Goal: Task Accomplishment & Management: Use online tool/utility

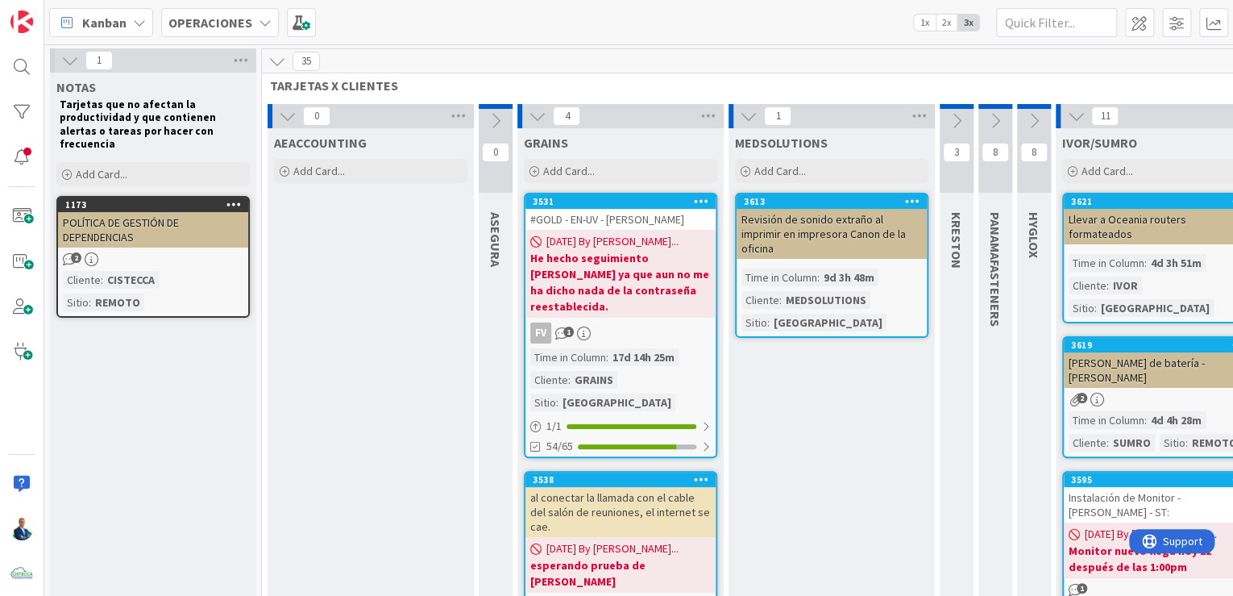
scroll to position [106, 458]
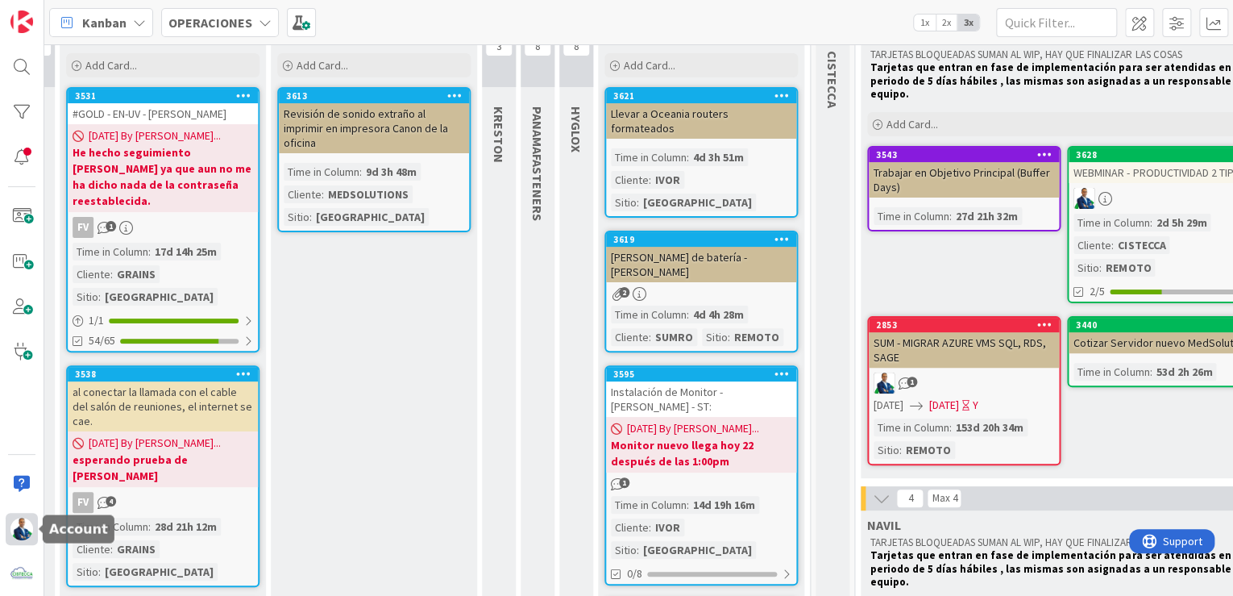
click at [23, 538] on img at bounding box center [21, 528] width 23 height 23
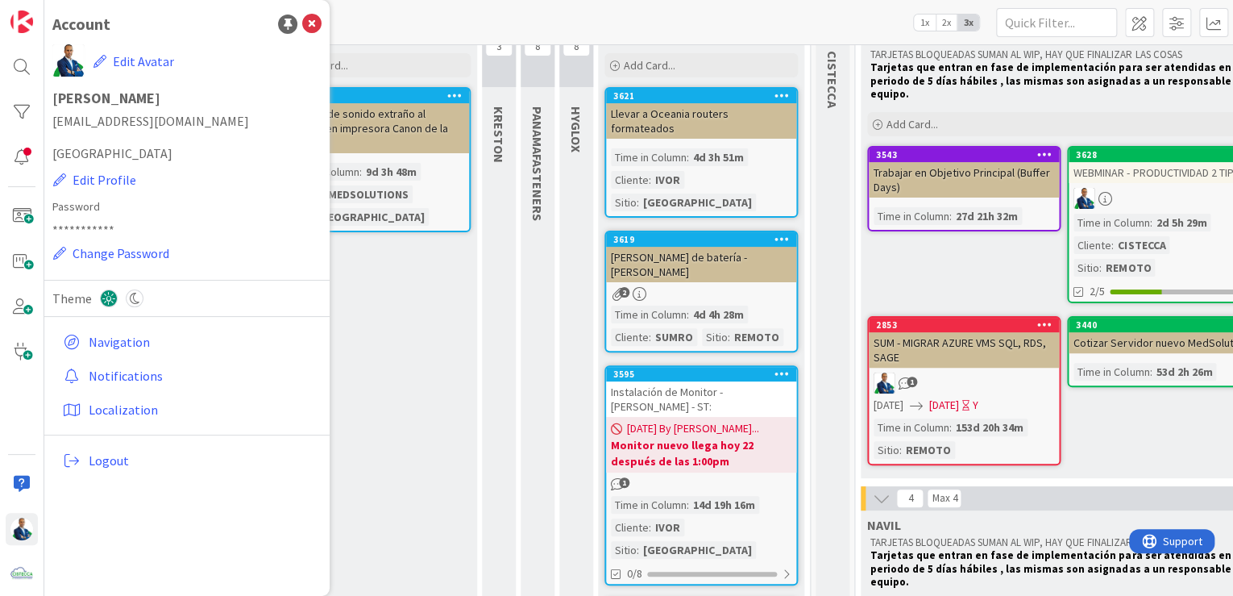
click at [454, 31] on div "Kanban OPERACIONES 1x 2x 3x" at bounding box center [638, 22] width 1189 height 44
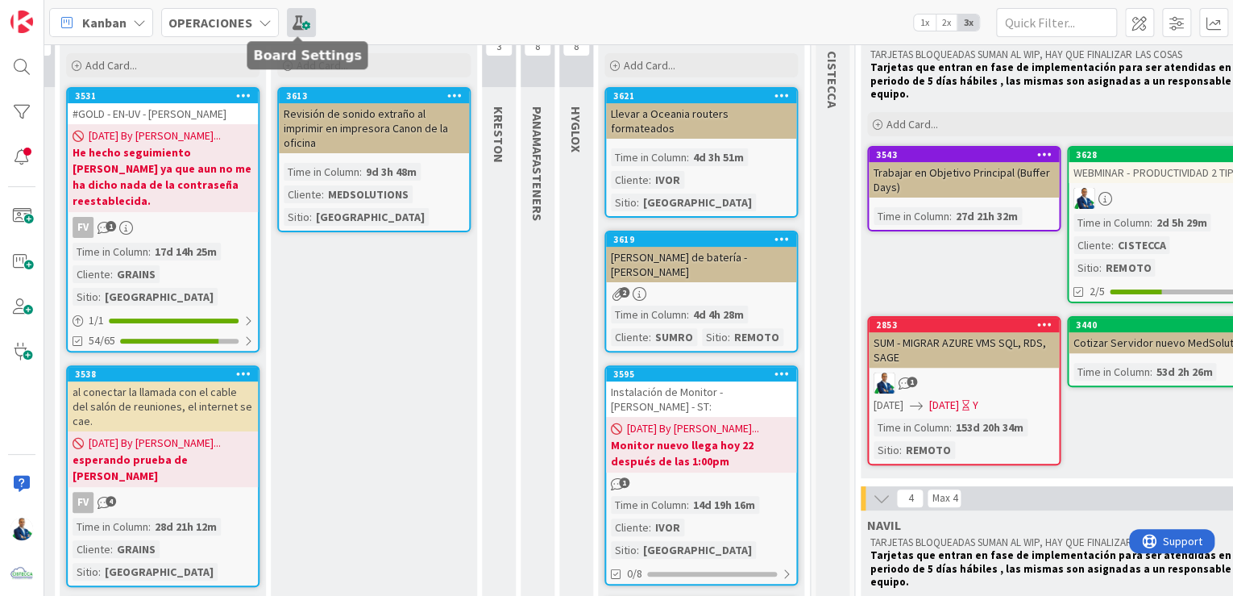
click at [293, 23] on span at bounding box center [301, 22] width 29 height 29
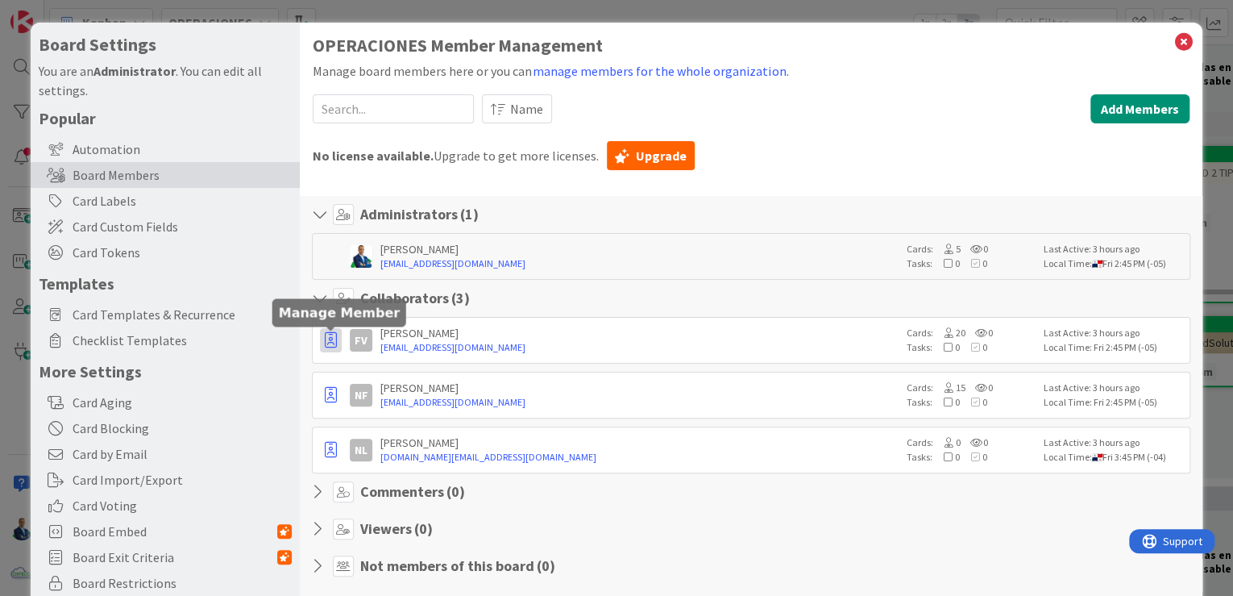
click at [335, 339] on icon "button" at bounding box center [331, 340] width 12 height 16
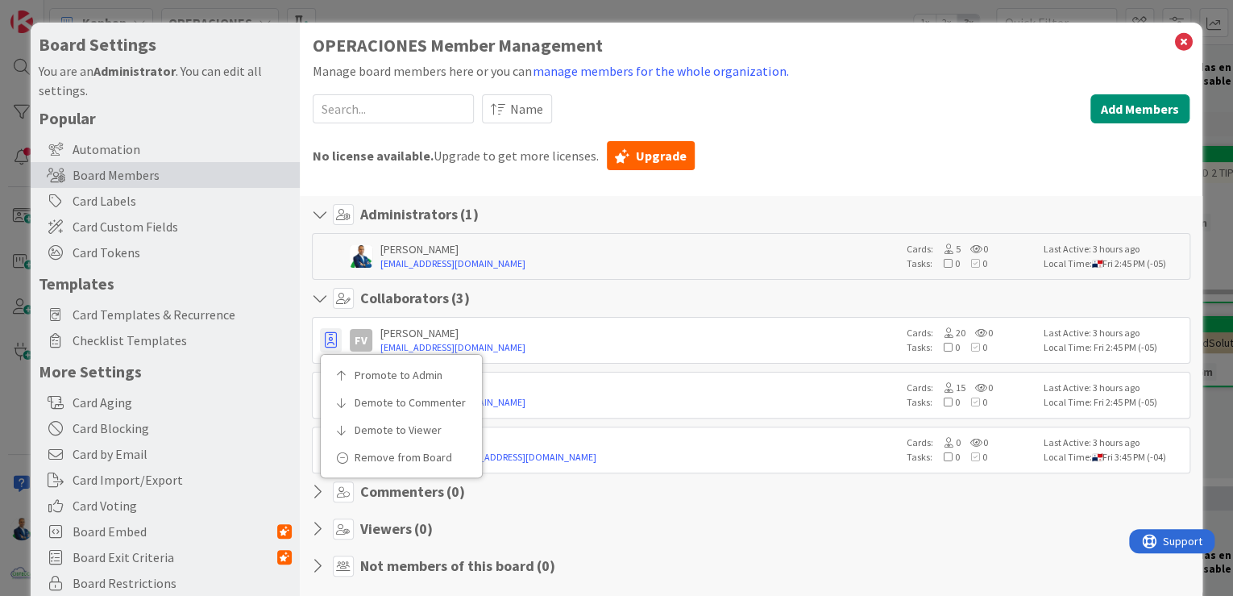
click at [793, 528] on div "Viewers ( 0 )" at bounding box center [751, 528] width 879 height 21
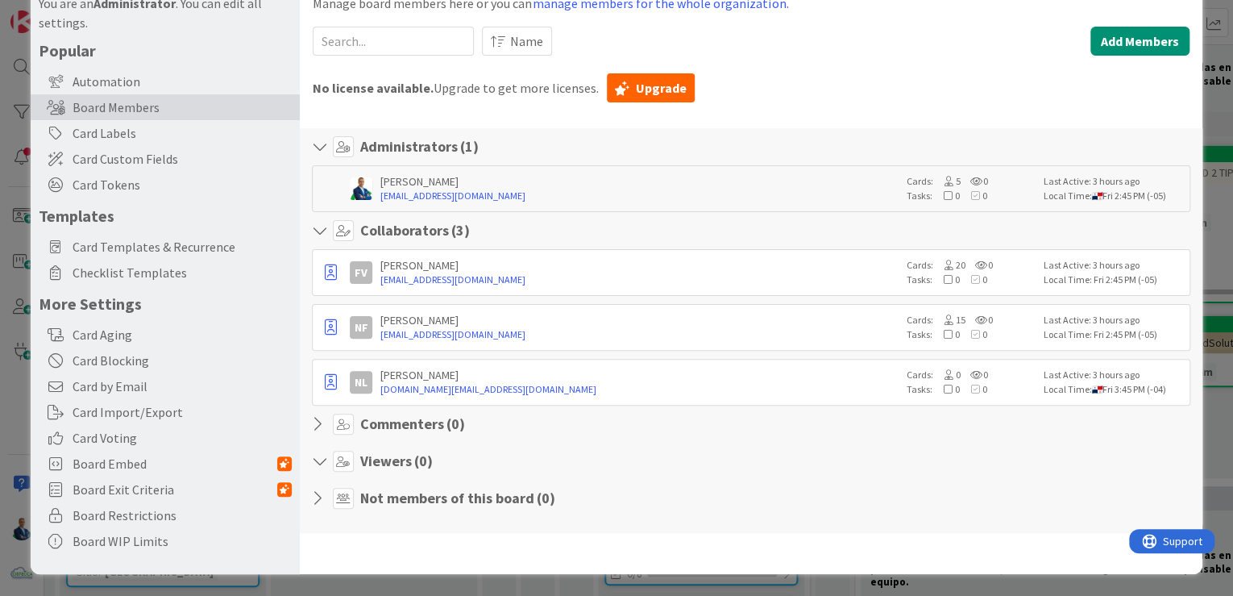
click at [1208, 177] on div "Board Settings You are an Administrator . You can edit all settings. Popular Au…" at bounding box center [616, 298] width 1233 height 596
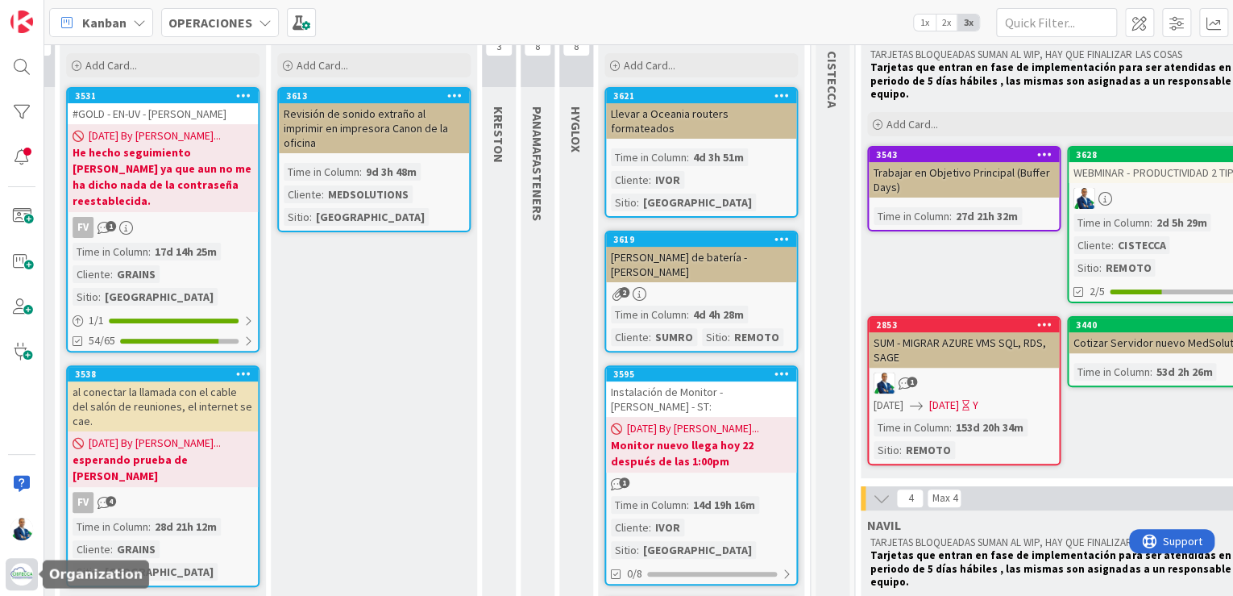
click at [23, 570] on img at bounding box center [21, 574] width 23 height 23
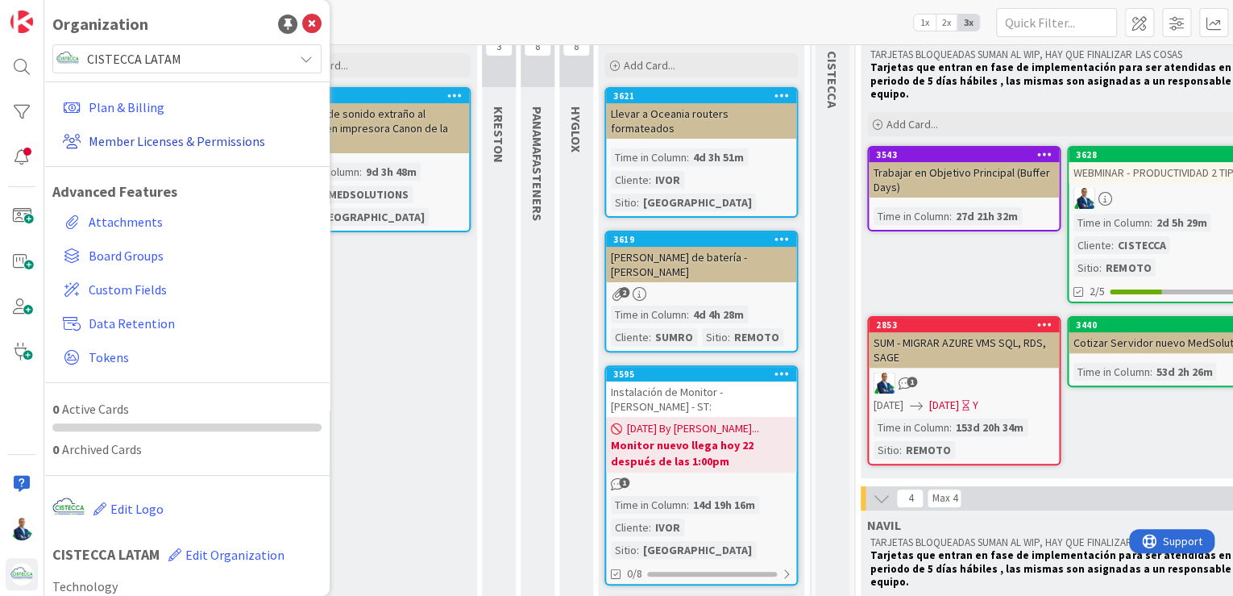
click at [175, 148] on link "Member Licenses & Permissions" at bounding box center [188, 141] width 265 height 29
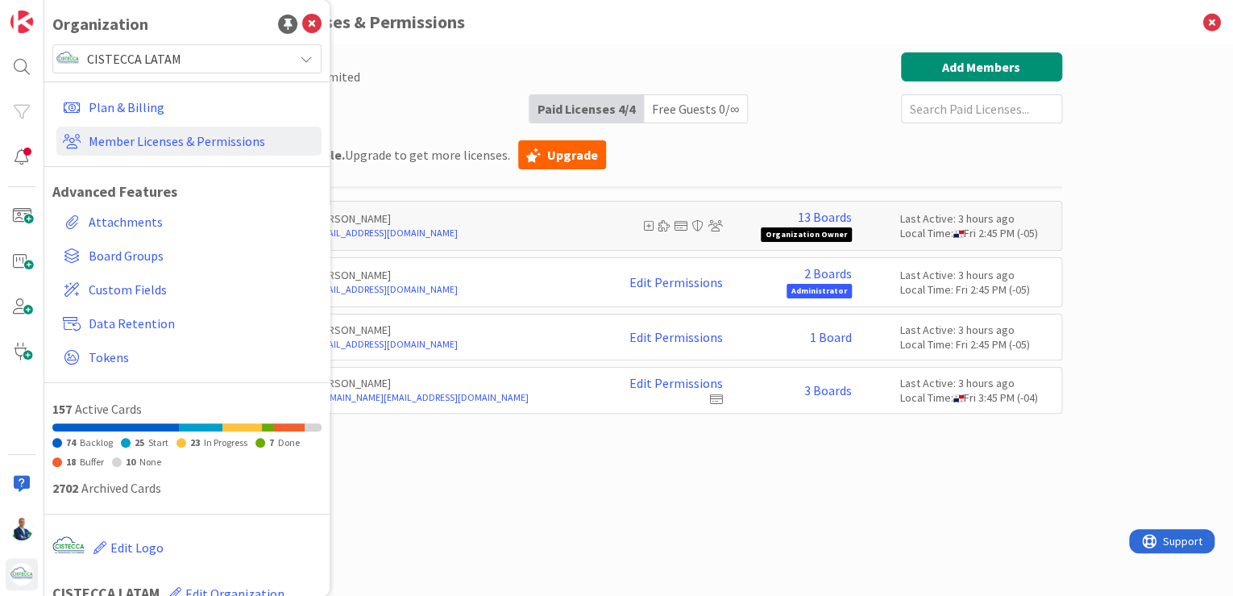
click at [303, 23] on icon at bounding box center [311, 24] width 19 height 19
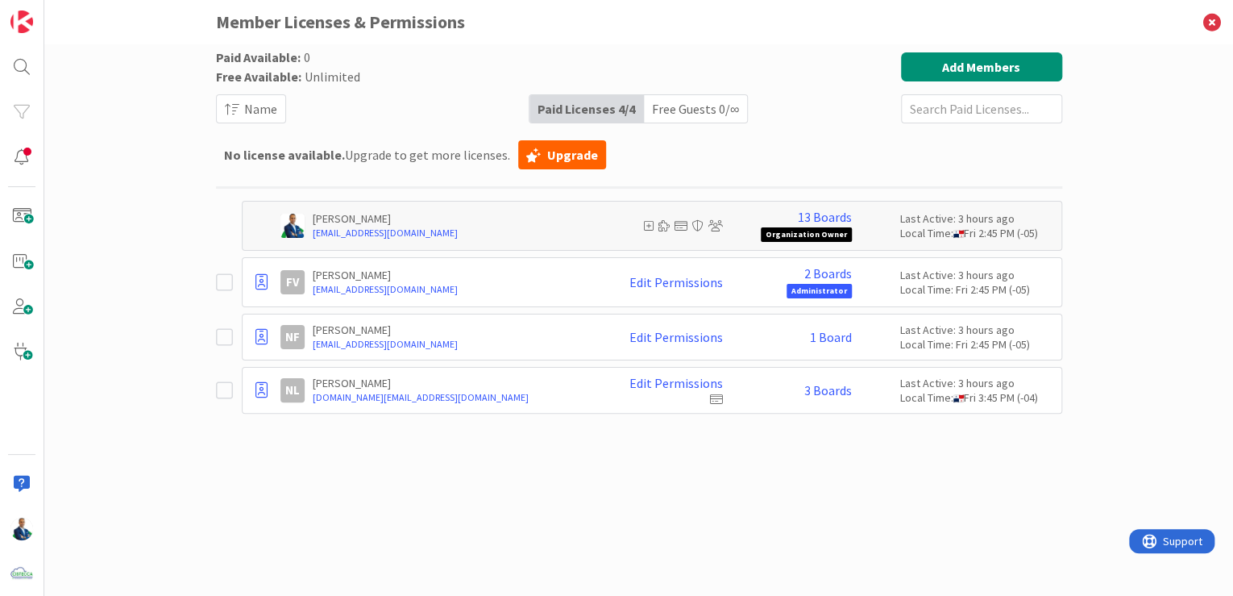
click at [820, 295] on span "Administrator" at bounding box center [819, 291] width 65 height 15
click at [820, 293] on span "Administrator" at bounding box center [819, 291] width 65 height 15
click at [715, 284] on link "Edit Permissions" at bounding box center [677, 282] width 94 height 15
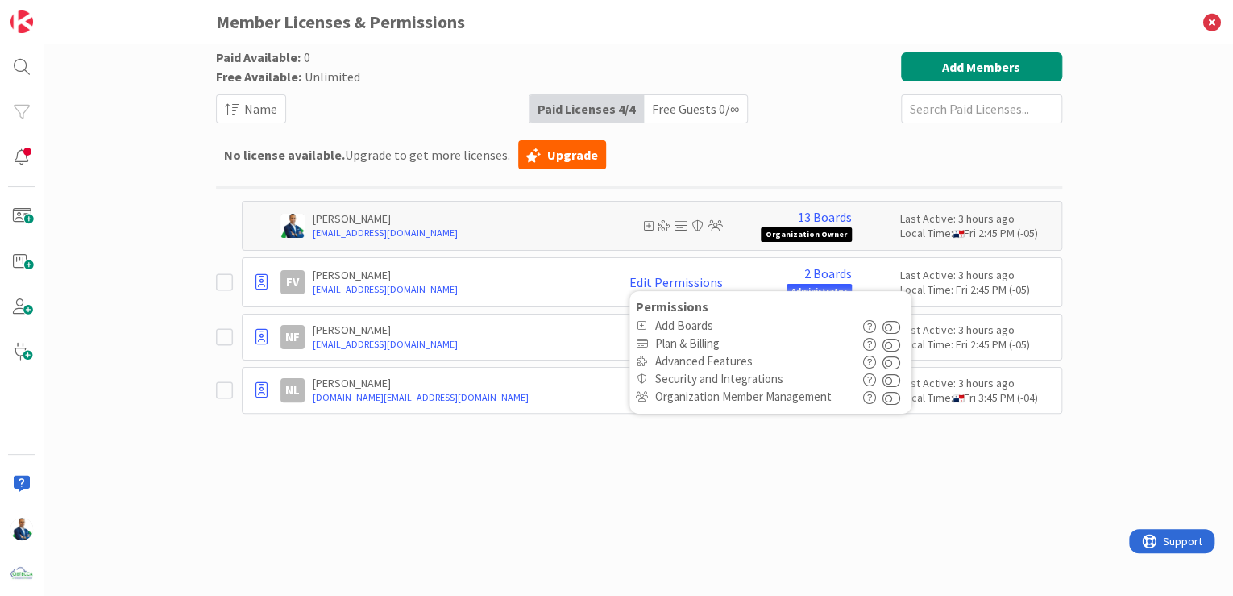
click at [872, 364] on icon "button" at bounding box center [869, 361] width 13 height 13
click at [845, 464] on div "Paid Available: 0 Free Available: Unlimited Name Paid Licenses 4 / 4 Free Guest…" at bounding box center [639, 303] width 846 height 503
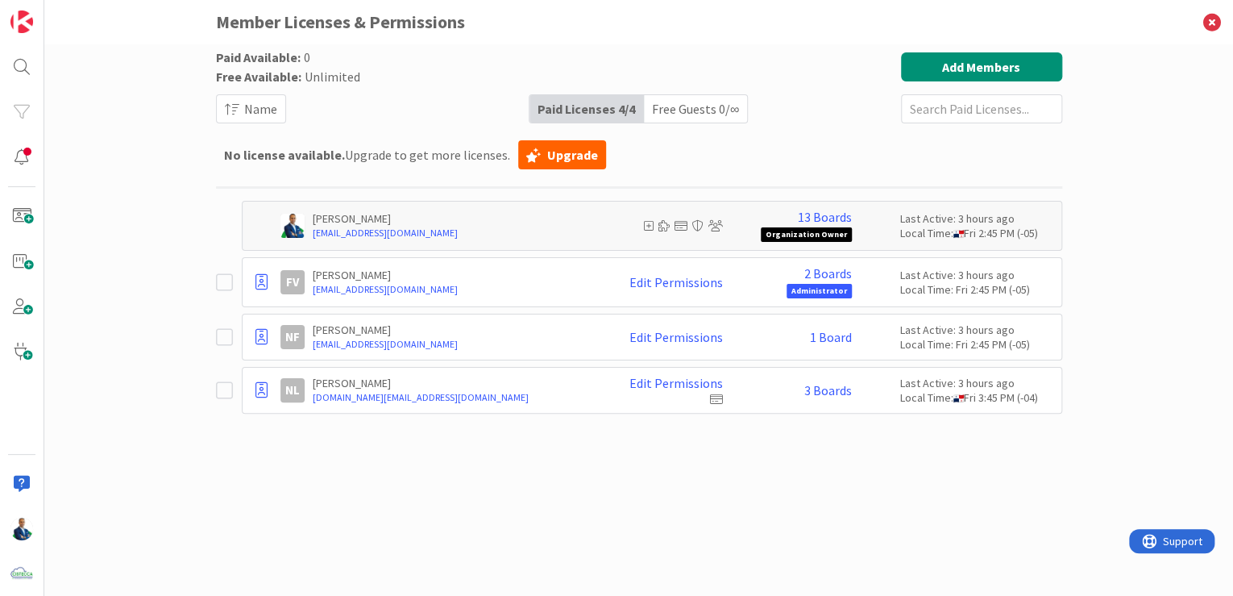
click at [837, 293] on span "Administrator" at bounding box center [819, 291] width 65 height 15
click at [268, 393] on div at bounding box center [262, 390] width 22 height 24
click at [720, 397] on icon at bounding box center [716, 398] width 13 height 11
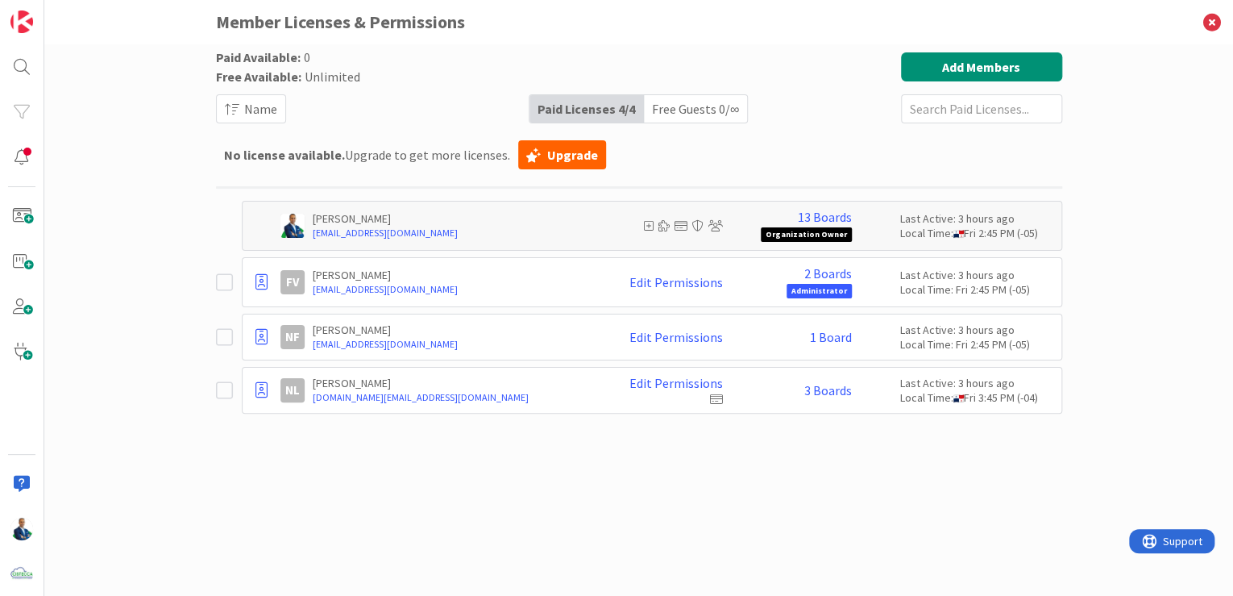
click at [720, 397] on icon at bounding box center [716, 398] width 13 height 11
click at [706, 390] on div "Edit Permissions" at bounding box center [662, 390] width 121 height 29
click at [706, 384] on link "Edit Permissions" at bounding box center [677, 383] width 94 height 15
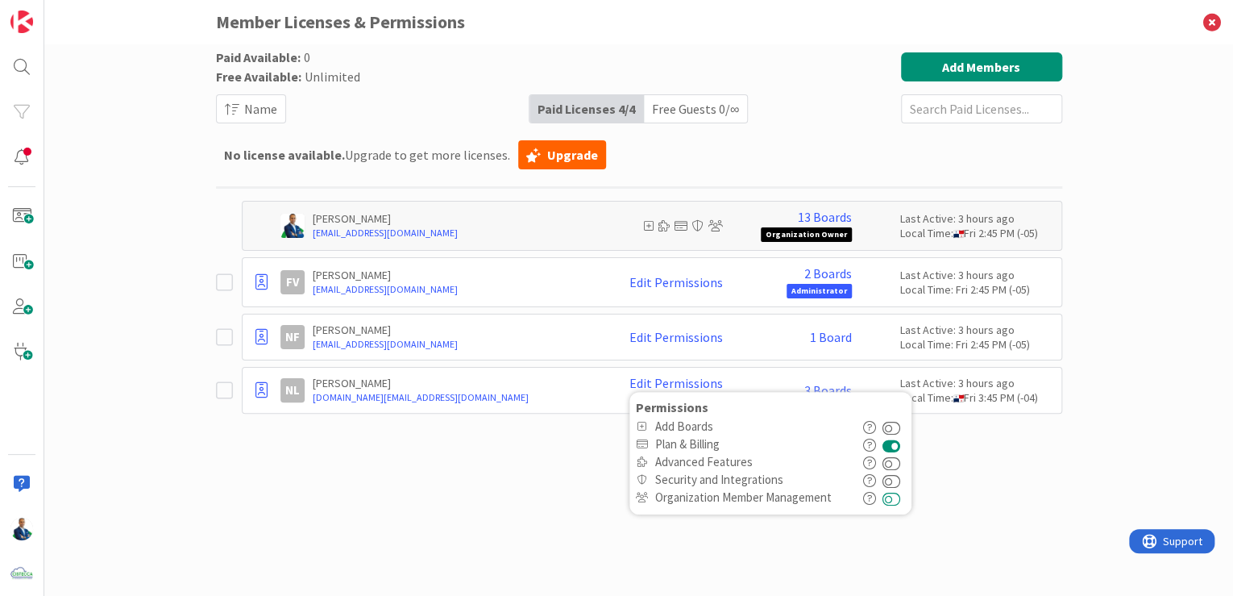
click at [893, 494] on button at bounding box center [892, 497] width 19 height 18
click at [893, 480] on button at bounding box center [892, 480] width 19 height 18
click at [957, 479] on div "Paid Available: 0 Free Available: Unlimited Name Paid Licenses 4 / 4 Free Guest…" at bounding box center [639, 303] width 846 height 503
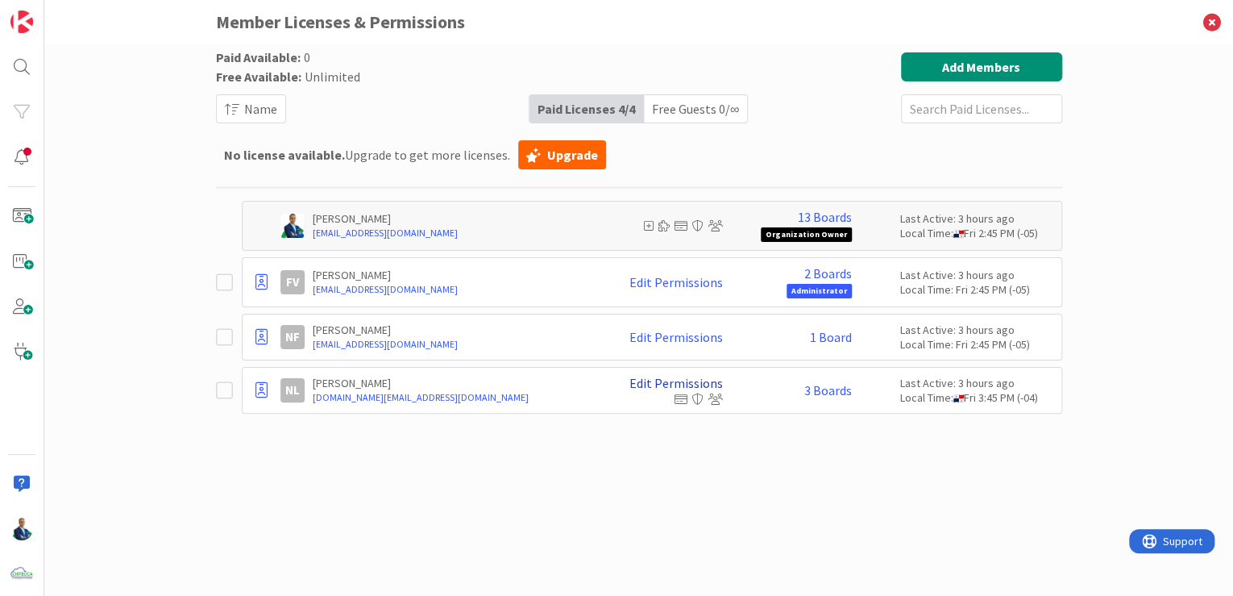
click at [716, 386] on link "Edit Permissions" at bounding box center [677, 383] width 94 height 15
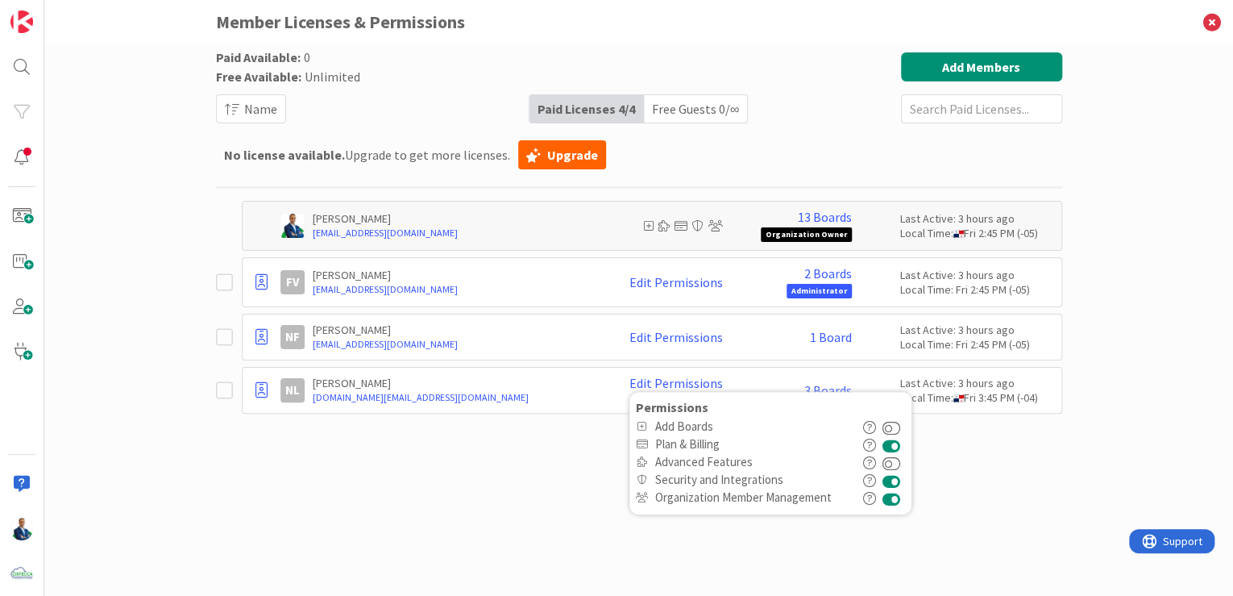
click at [890, 483] on button at bounding box center [892, 480] width 19 height 18
click at [897, 494] on button at bounding box center [892, 497] width 19 height 18
click at [584, 475] on div "Paid Available: 0 Free Available: Unlimited Name Paid Licenses 4 / 4 Free Guest…" at bounding box center [639, 303] width 846 height 503
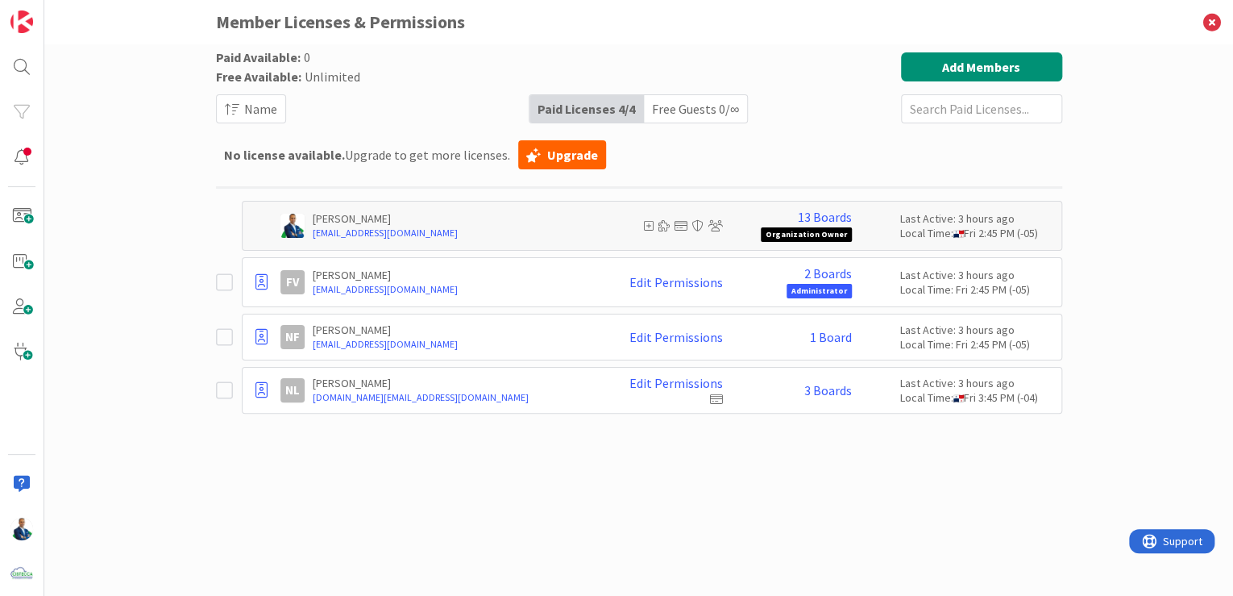
click at [1211, 18] on icon at bounding box center [1212, 22] width 42 height 44
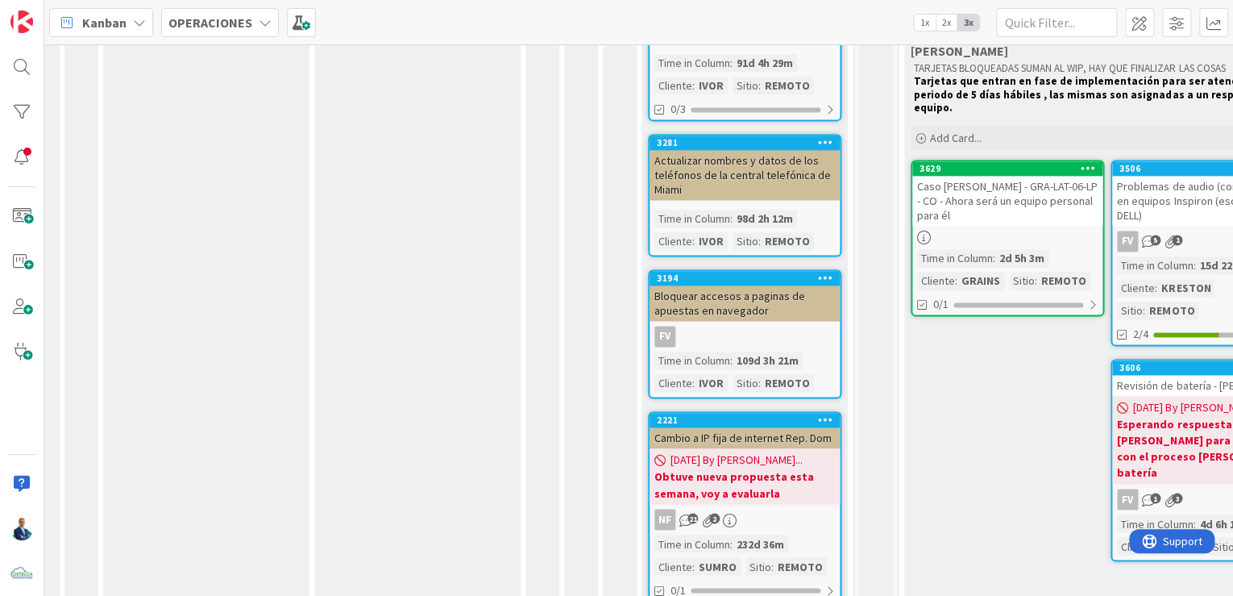
scroll to position [1212, 414]
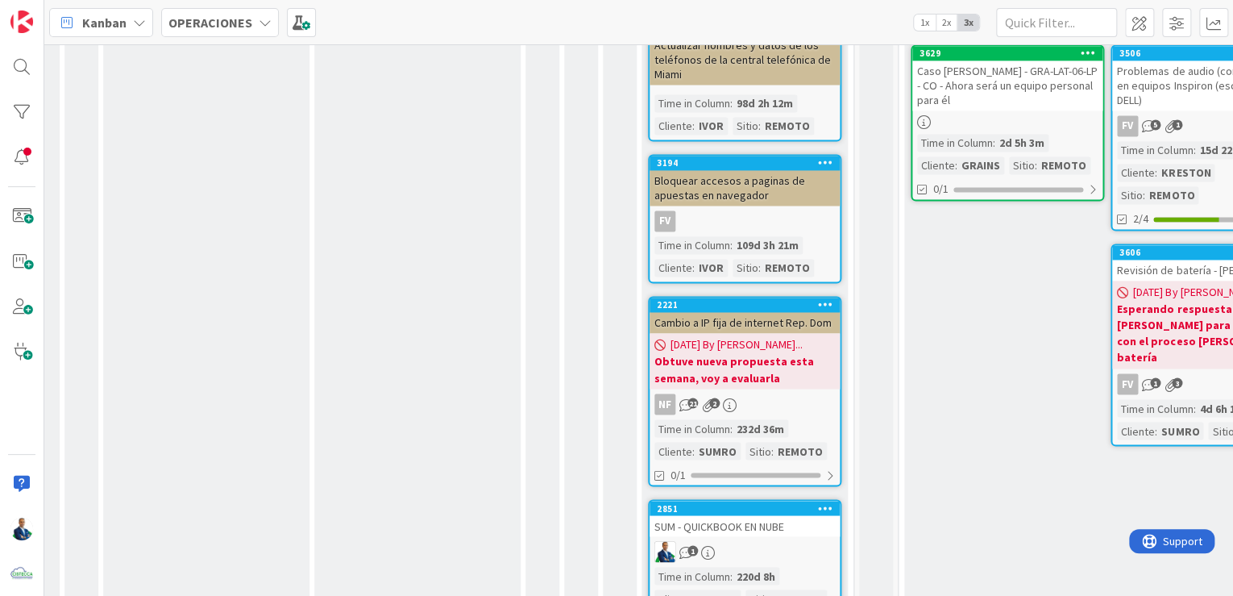
click at [766, 515] on div "SUM - QUICKBOOK EN NUBE" at bounding box center [745, 525] width 190 height 21
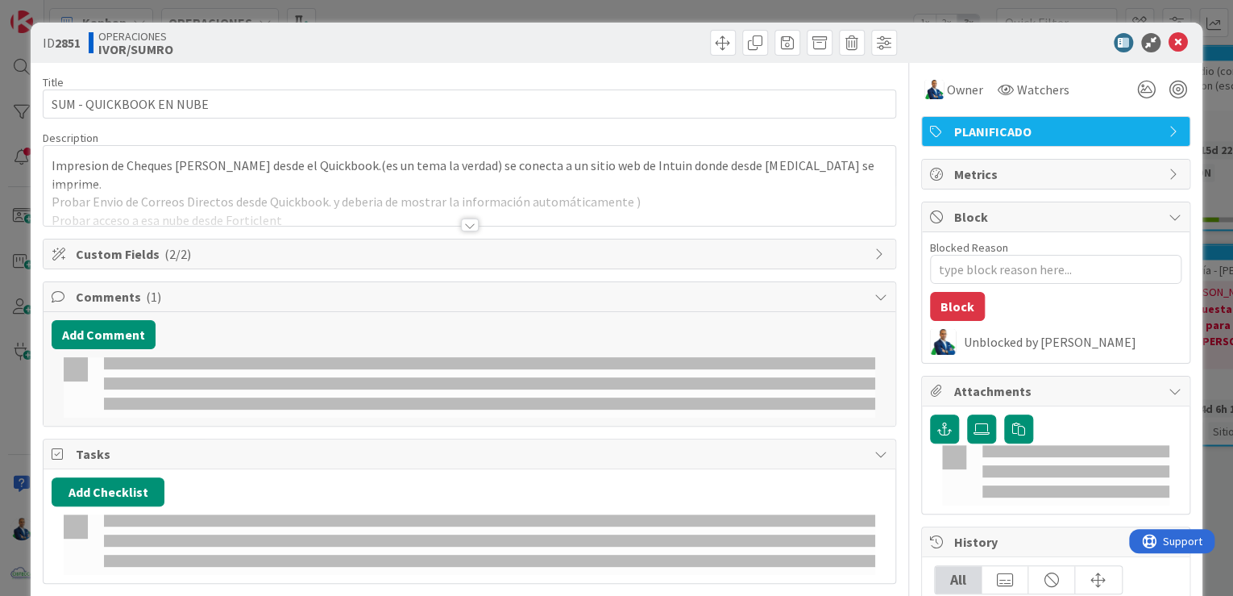
type textarea "x"
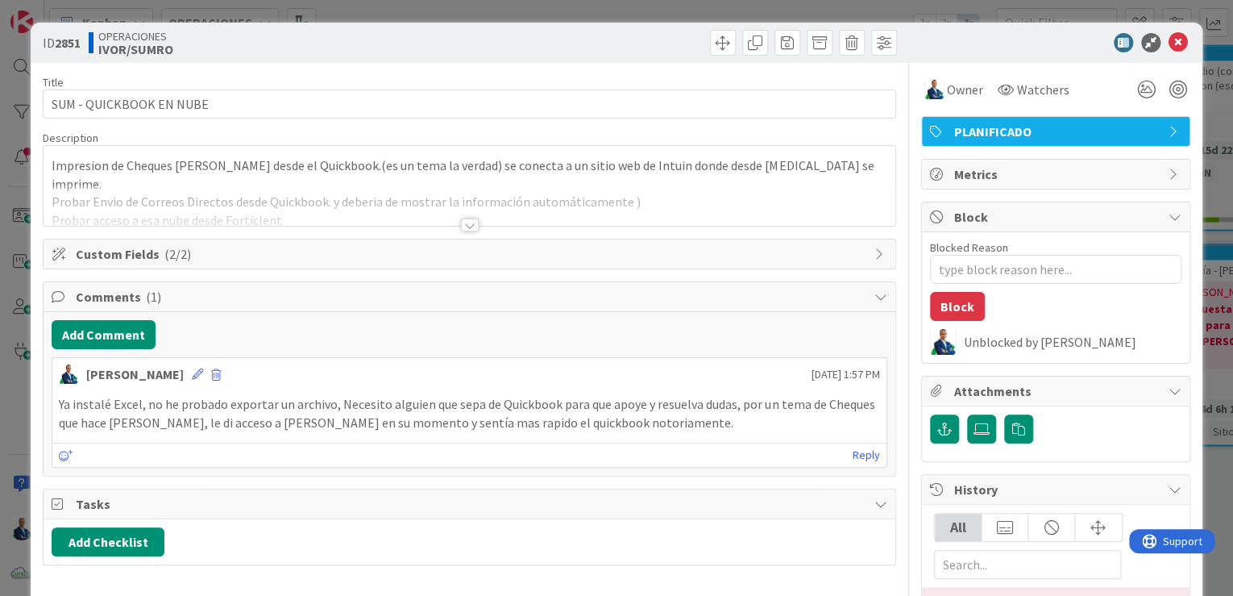
click at [461, 229] on div at bounding box center [470, 224] width 18 height 13
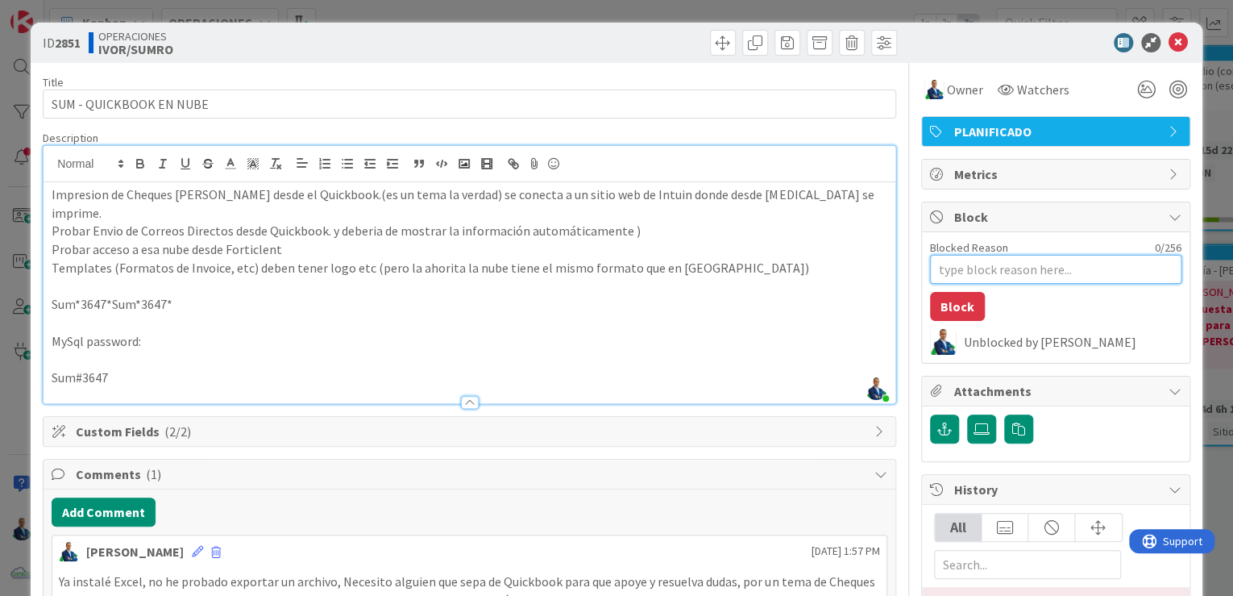
click at [966, 272] on textarea "Blocked Reason" at bounding box center [1055, 269] width 251 height 29
type textarea "e"
type textarea "x"
type textarea "es"
type textarea "x"
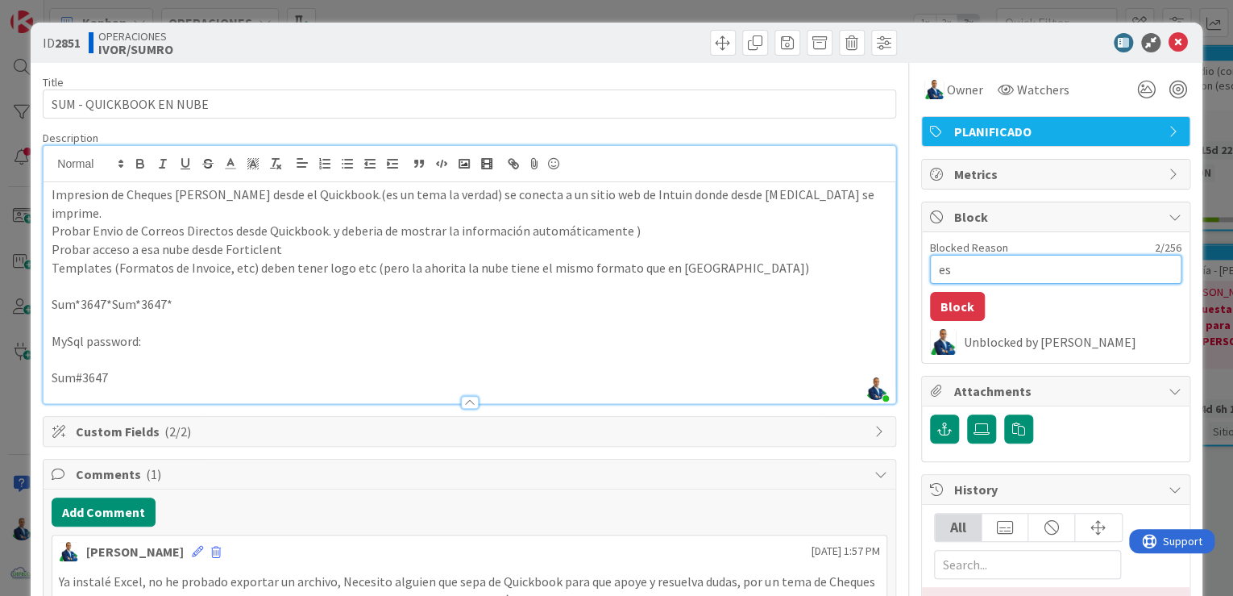
type textarea "esp"
type textarea "x"
type textarea "espe"
type textarea "x"
type textarea "esper"
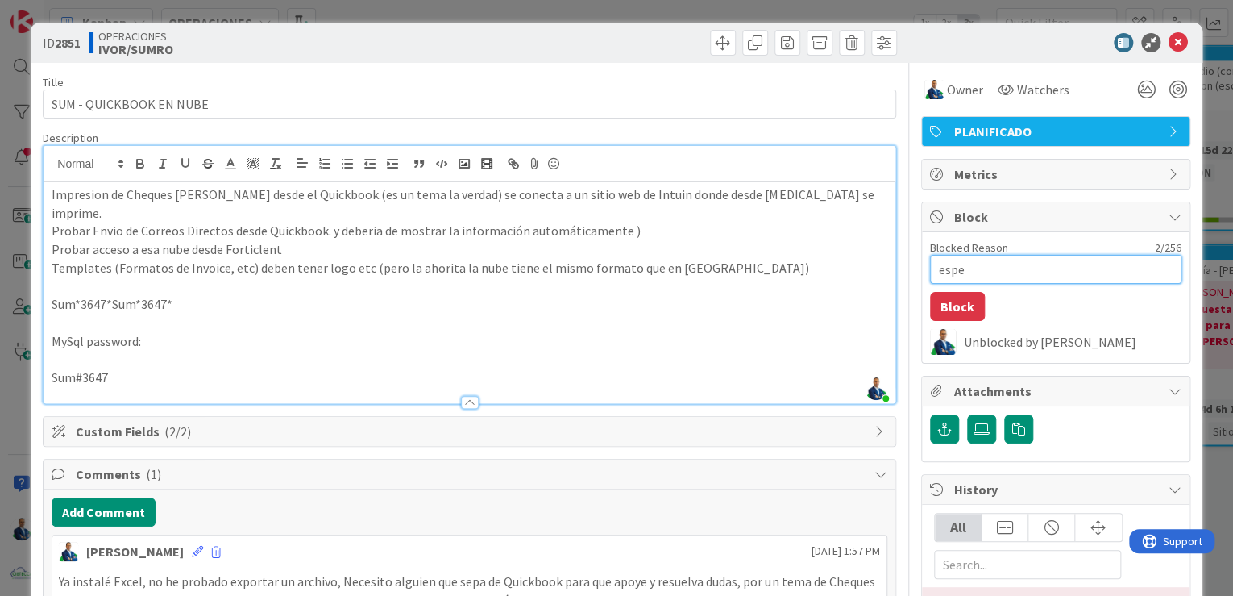
type textarea "x"
type textarea "espera"
type textarea "x"
type textarea "esperan"
type textarea "x"
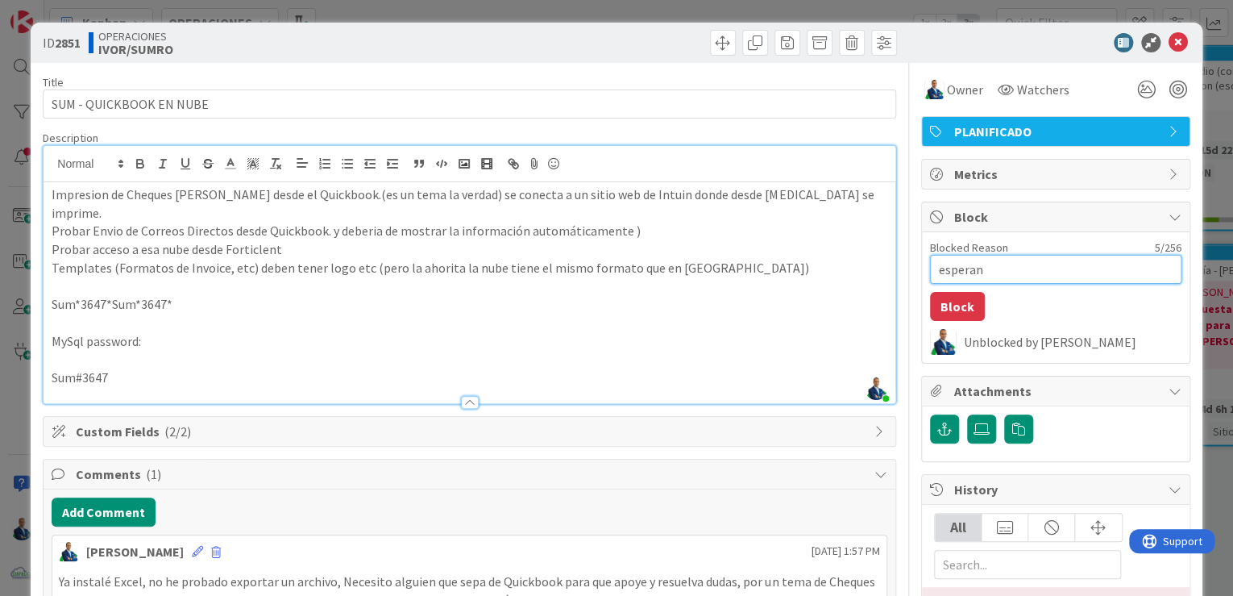
type textarea "esperand"
type textarea "x"
type textarea "esperando"
type textarea "x"
type textarea "esperando"
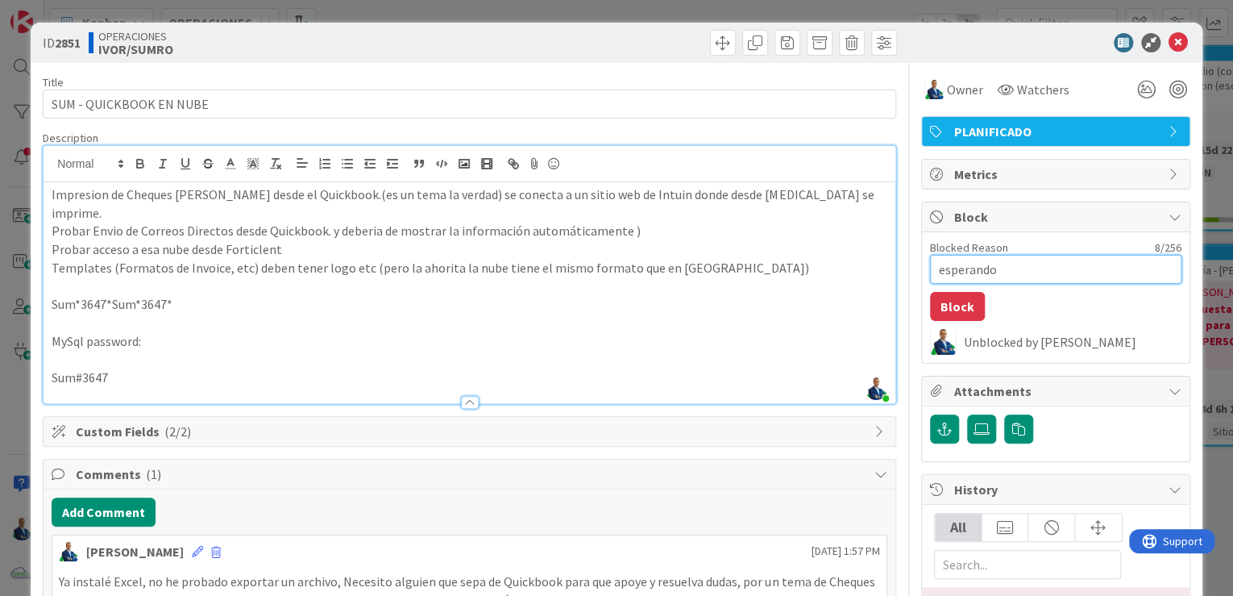
type textarea "x"
type textarea "esperando r"
type textarea "x"
type textarea "esperando re"
type textarea "x"
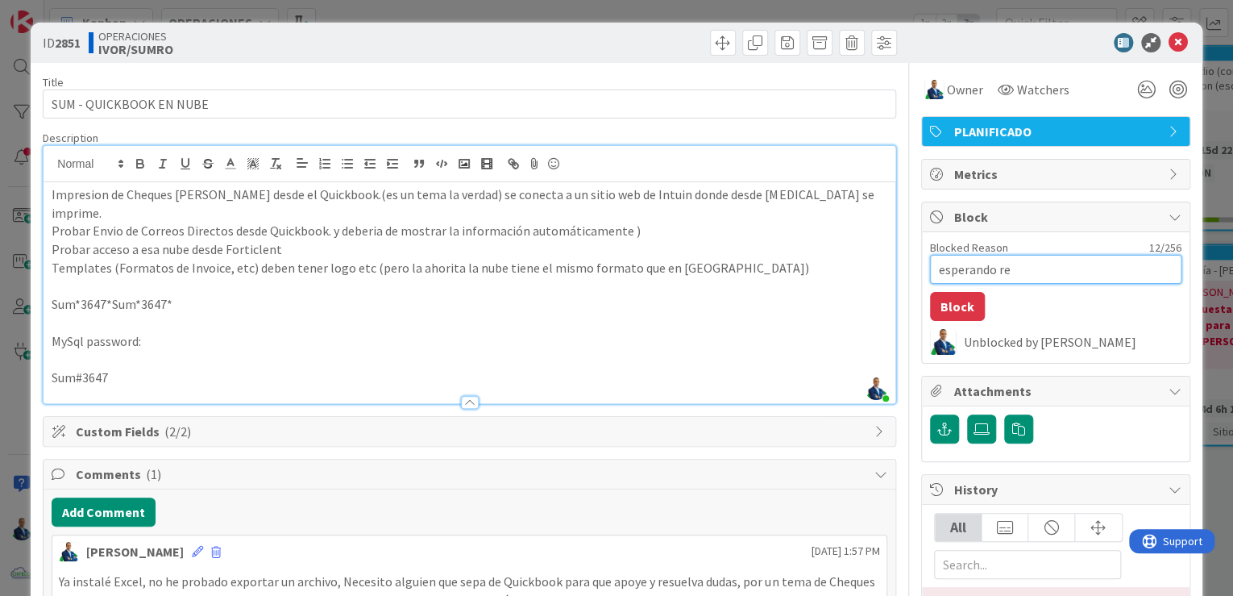
type textarea "esperando res"
type textarea "x"
type textarea "esperando resp"
type textarea "x"
type textarea "esperando respu"
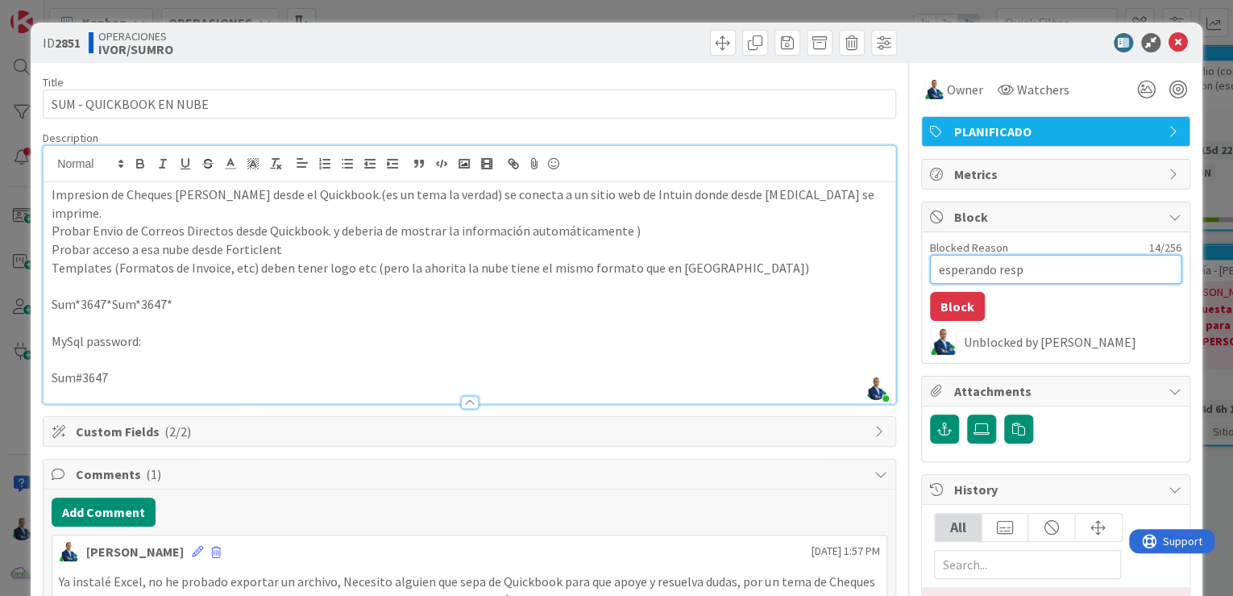
type textarea "x"
type textarea "esperando respue"
type textarea "x"
type textarea "esperando respues"
type textarea "x"
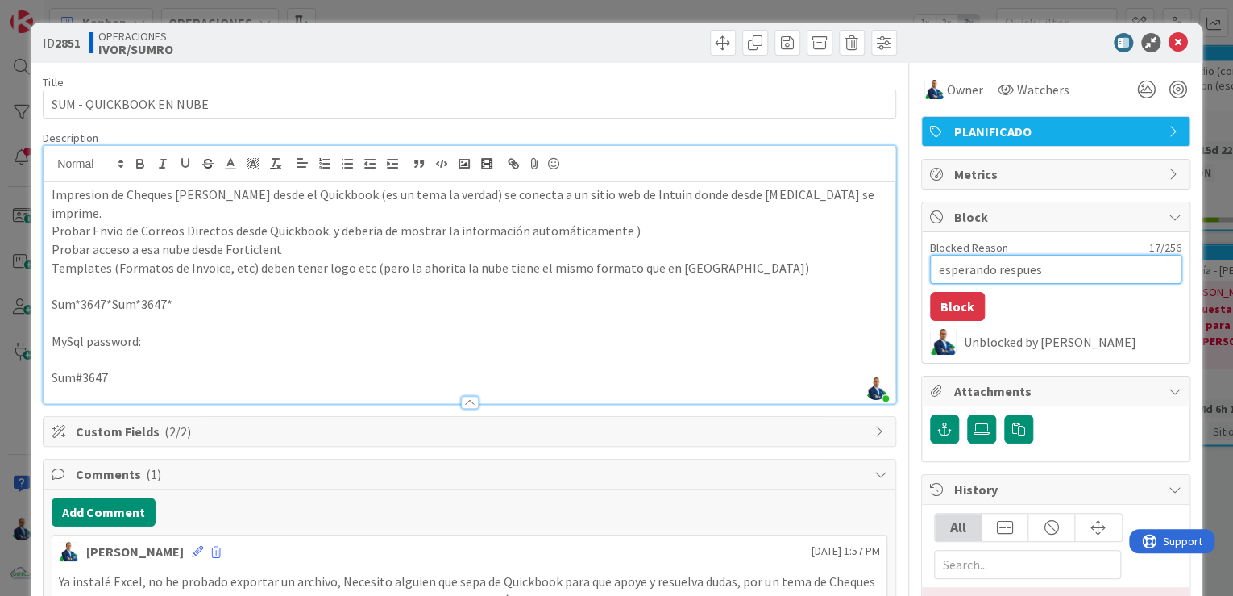
type textarea "esperando respuest"
type textarea "x"
type textarea "esperando respuesta"
type textarea "x"
type textarea "esperando respuesta"
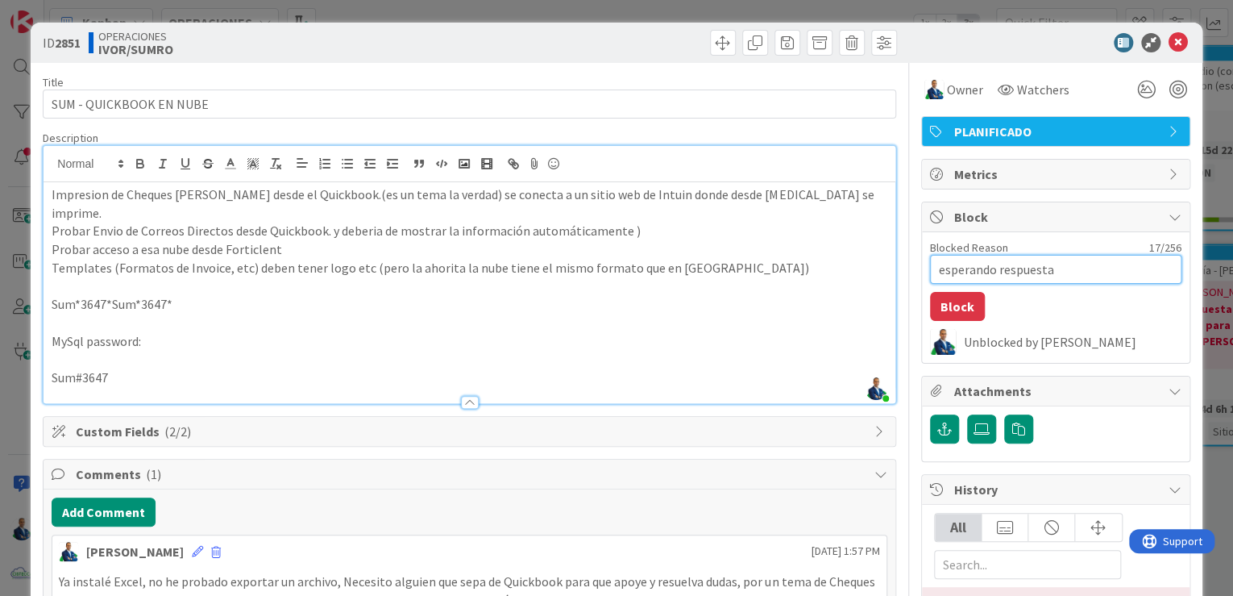
type textarea "x"
type textarea "esperando respuesta d"
type textarea "x"
type textarea "esperando respuesta de"
type textarea "x"
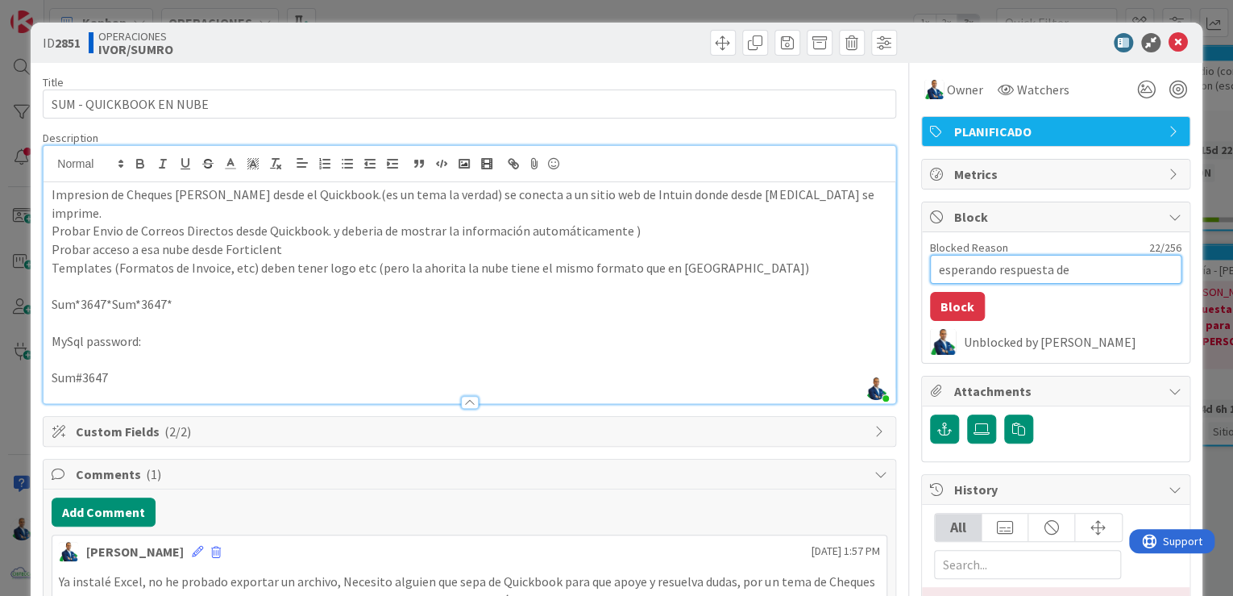
type textarea "esperando respuesta de"
type textarea "x"
type textarea "esperando respuesta de P"
type textarea "x"
type textarea "esperando respuesta de"
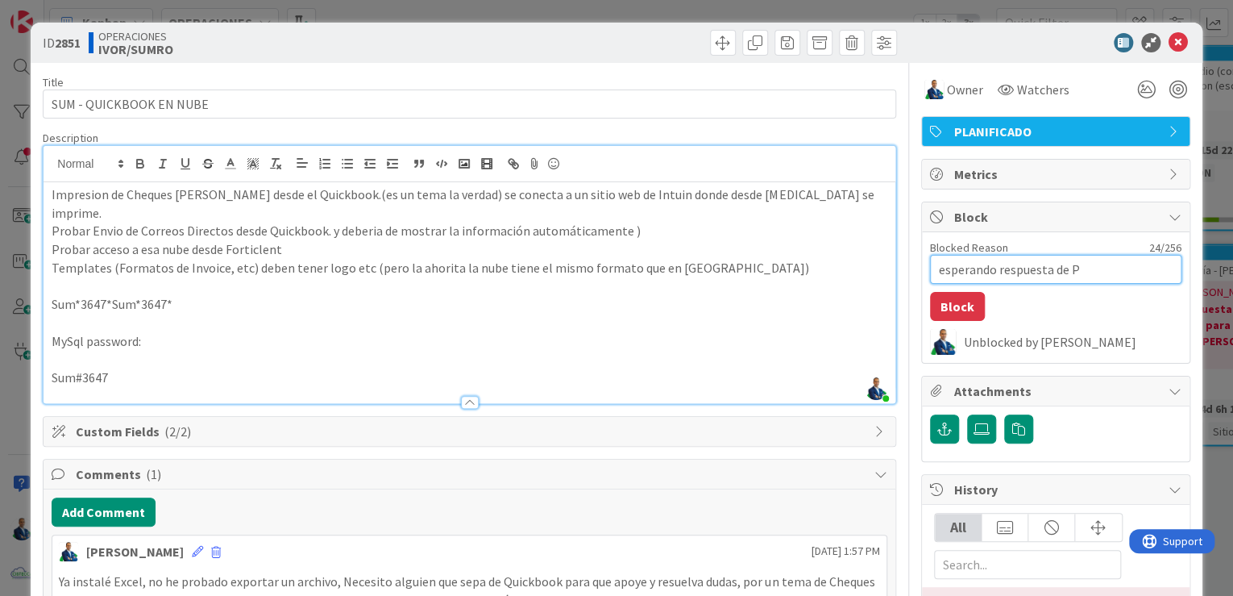
type textarea "x"
type textarea "esperando respuesta de p"
type textarea "x"
type textarea "esperando respuesta de pe"
type textarea "x"
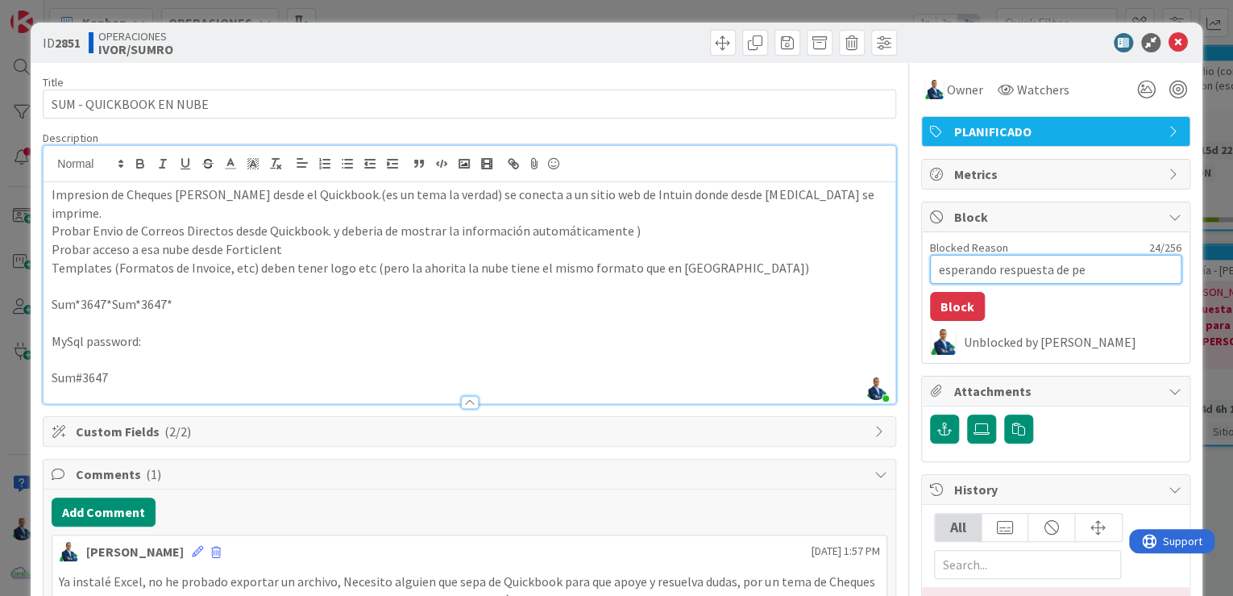
type textarea "esperando respuesta de per"
type textarea "x"
type textarea "esperando respuesta de [PERSON_NAME]"
type textarea "x"
type textarea "esperando respuesta de perso"
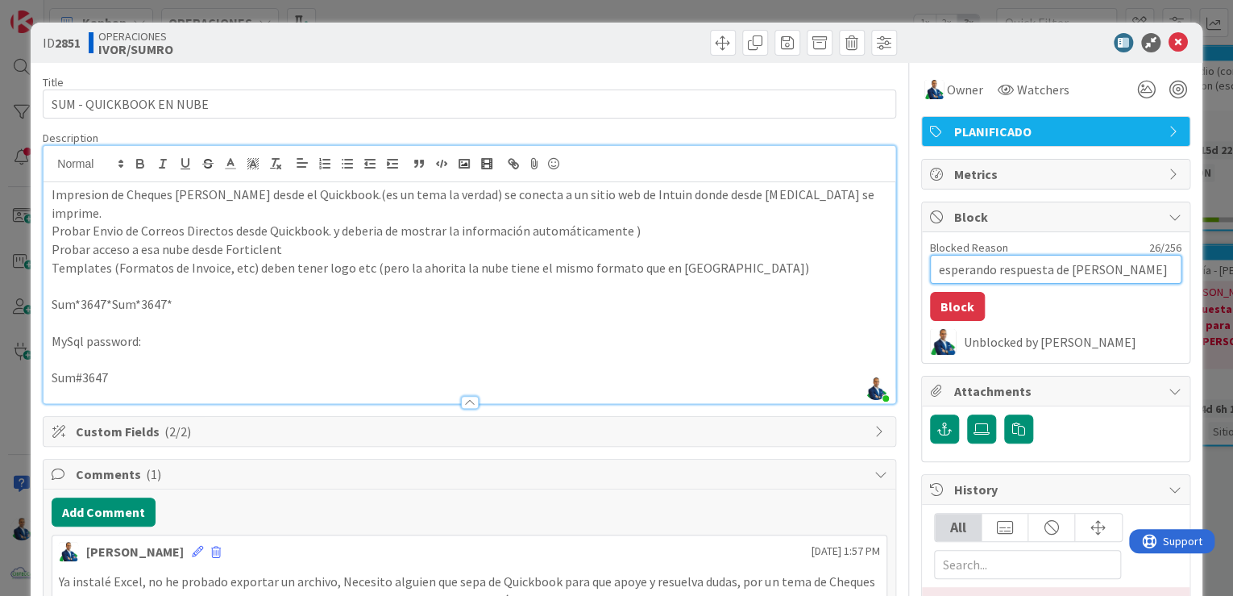
type textarea "x"
type textarea "esperando respuesta de person"
type textarea "x"
type textarea "esperando respuesta de persona"
type textarea "x"
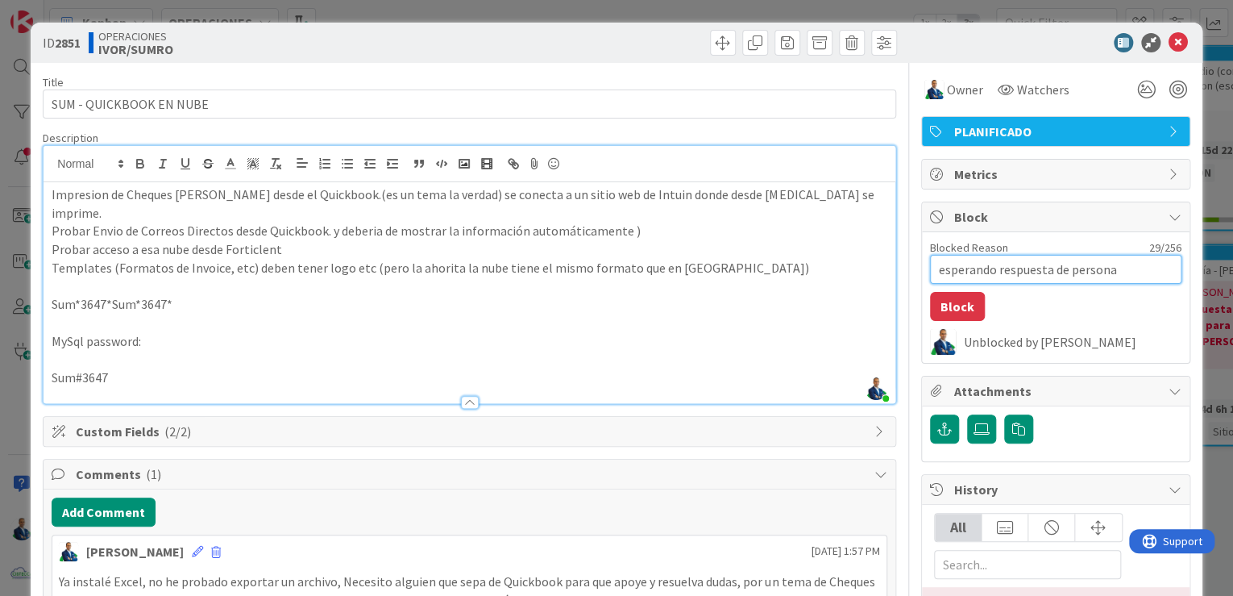
type textarea "esperando respuesta de persona"
type textarea "x"
type textarea "esperando respuesta de persona d"
type textarea "x"
type textarea "esperando respuesta de persona de"
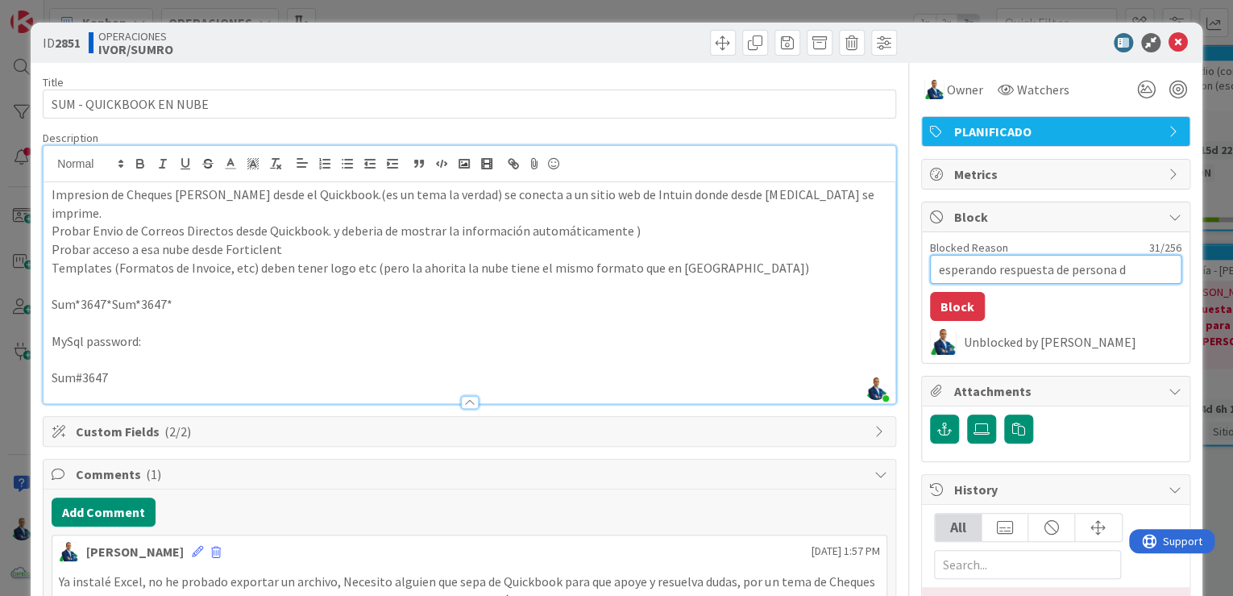
type textarea "x"
type textarea "esperando respuesta de persona de"
type textarea "x"
type textarea "esperando respuesta de persona de Q"
type textarea "x"
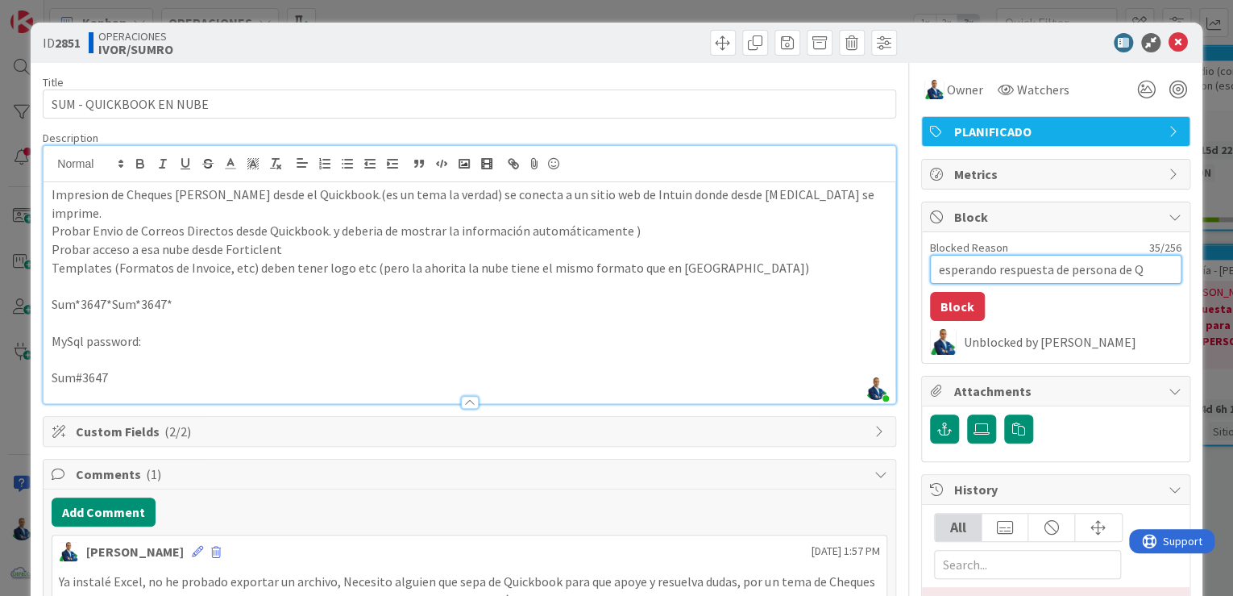
type textarea "esperando respuesta de persona de [PERSON_NAME]"
type textarea "x"
type textarea "esperando respuesta de persona de [PERSON_NAME]"
type textarea "x"
type textarea "esperando respuesta de persona de [PERSON_NAME]"
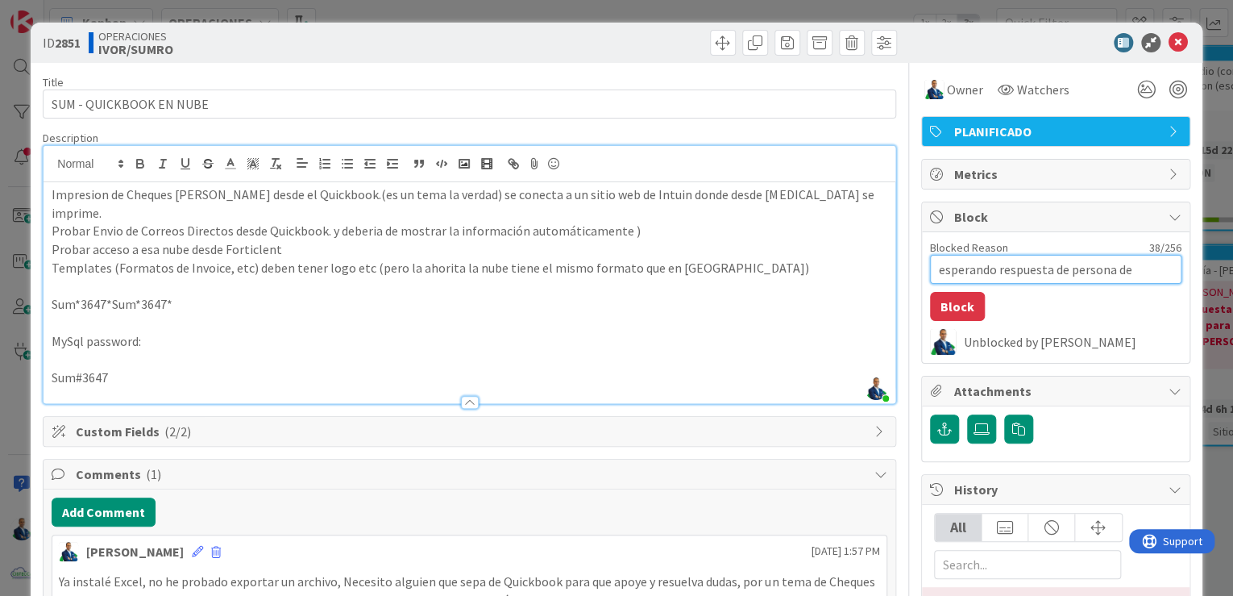
type textarea "x"
type textarea "esperando respuesta de persona de [PERSON_NAME]"
type textarea "x"
type textarea "esperando respuesta de persona de [PERSON_NAME]"
type textarea "x"
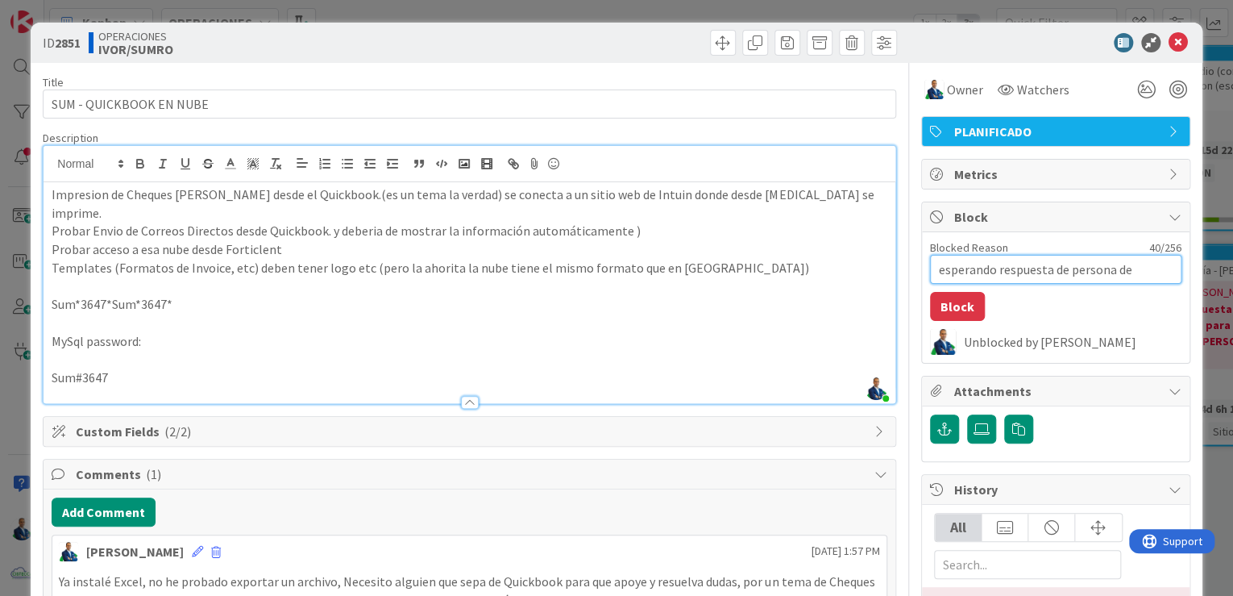
type textarea "esperando respuesta de persona de [PERSON_NAME]"
type textarea "x"
type textarea "esperando respuesta de persona de [PERSON_NAME]"
type textarea "x"
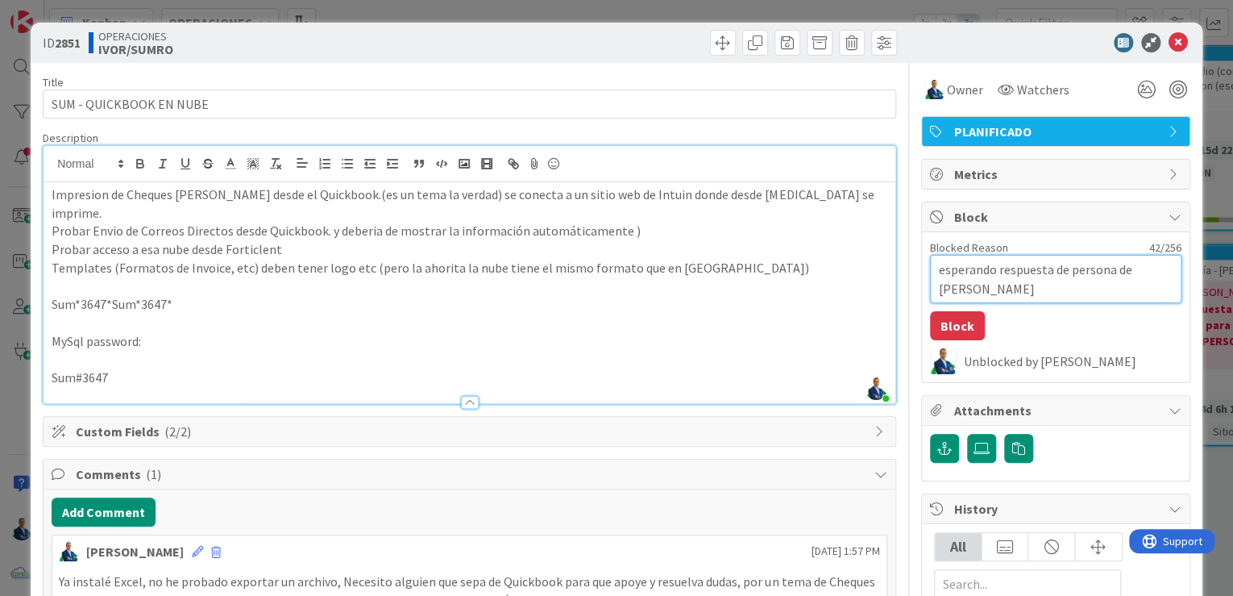
type textarea "esperando respuesta de persona de Quickbook"
type textarea "x"
type textarea "esperando respuesta de persona de Quickbook"
type textarea "x"
type textarea "esperando respuesta de persona de Quickbook e"
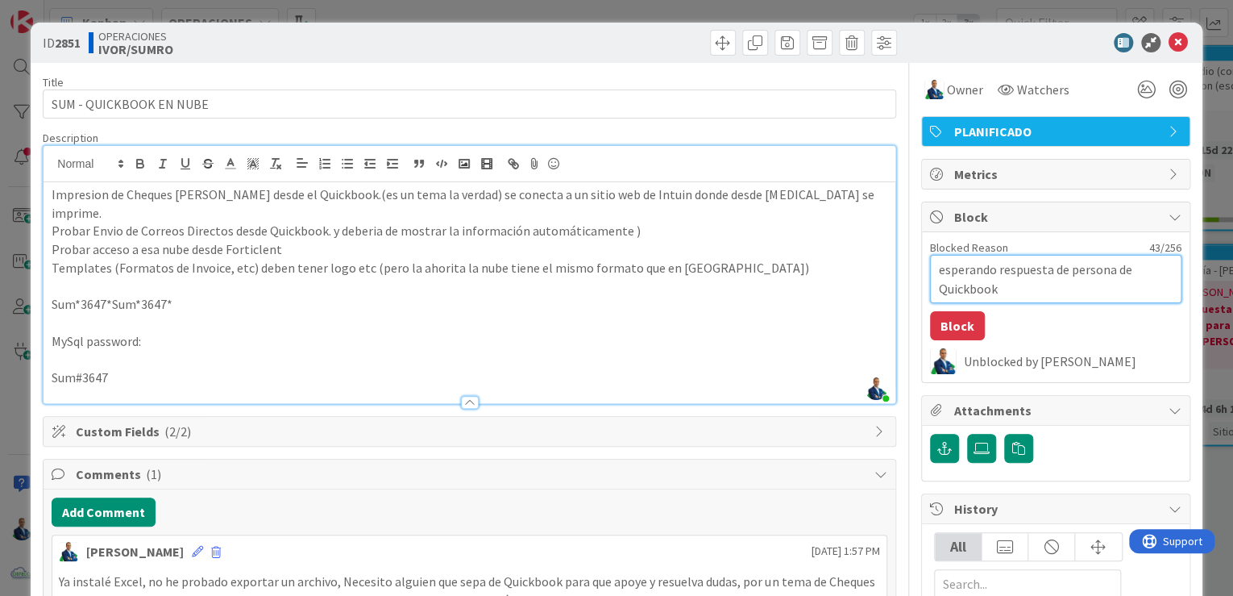
type textarea "x"
type textarea "esperando respuesta de persona de Quickbook en"
type textarea "x"
type textarea "esperando respuesta de persona de Quickbook en"
type textarea "x"
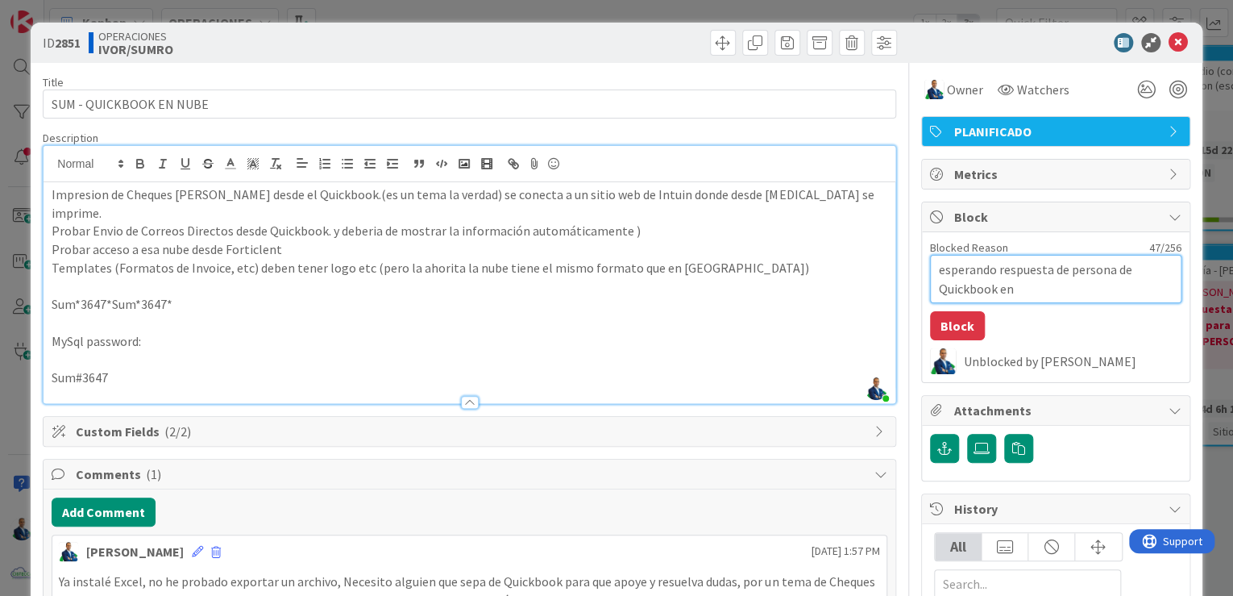
type textarea "esperando respuesta de persona de Quickbook"
type textarea "x"
type textarea "esperando respuesta de persona de"
type textarea "x"
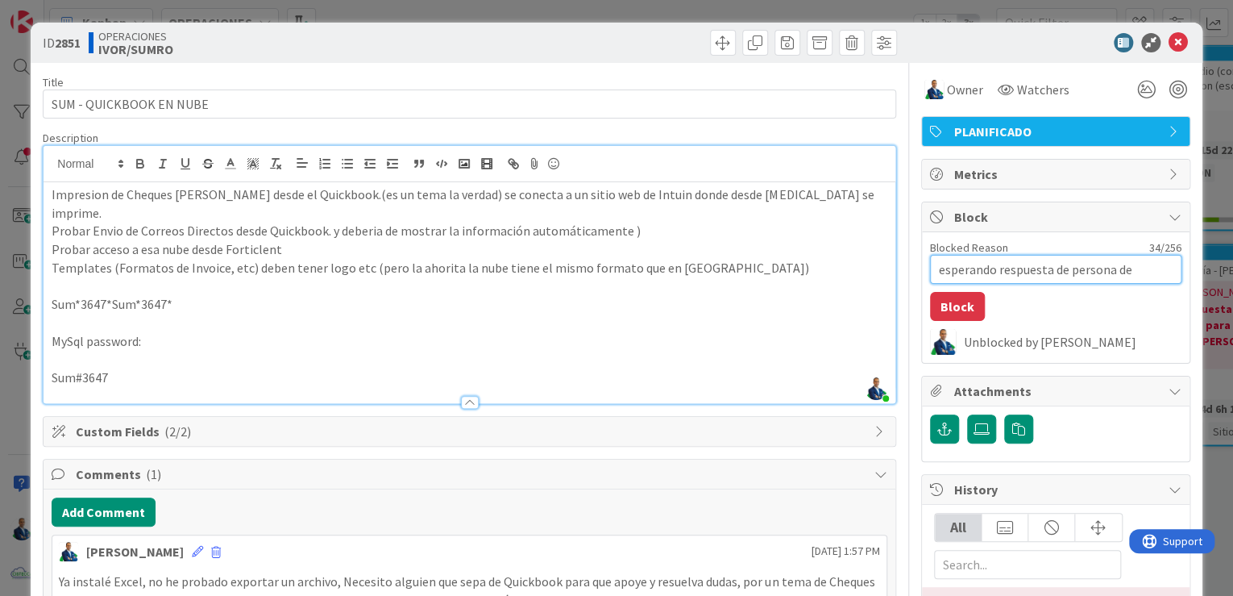
type textarea "esperando respuesta de persona de R"
type textarea "x"
type textarea "esperando respuesta de persona de [PERSON_NAME]"
type textarea "x"
type textarea "esperando respuesta de persona de [PERSON_NAME]"
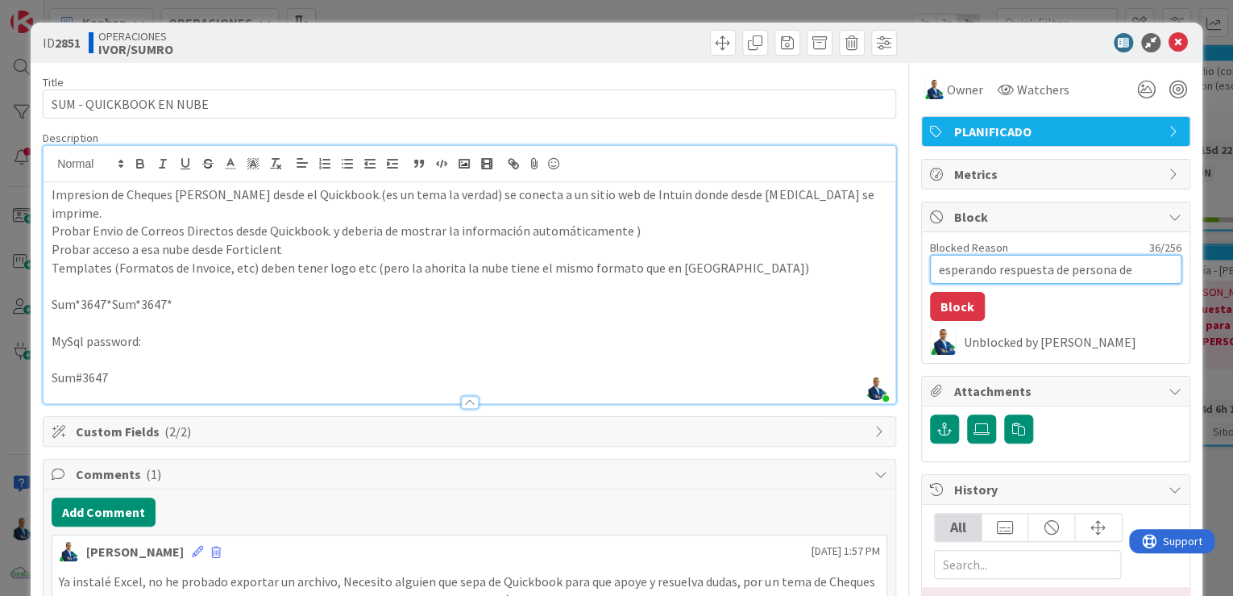
type textarea "x"
type textarea "esperando respuesta de persona [PERSON_NAME]"
type textarea "x"
type textarea "esperando respuesta de persona [PERSON_NAME]"
type textarea "x"
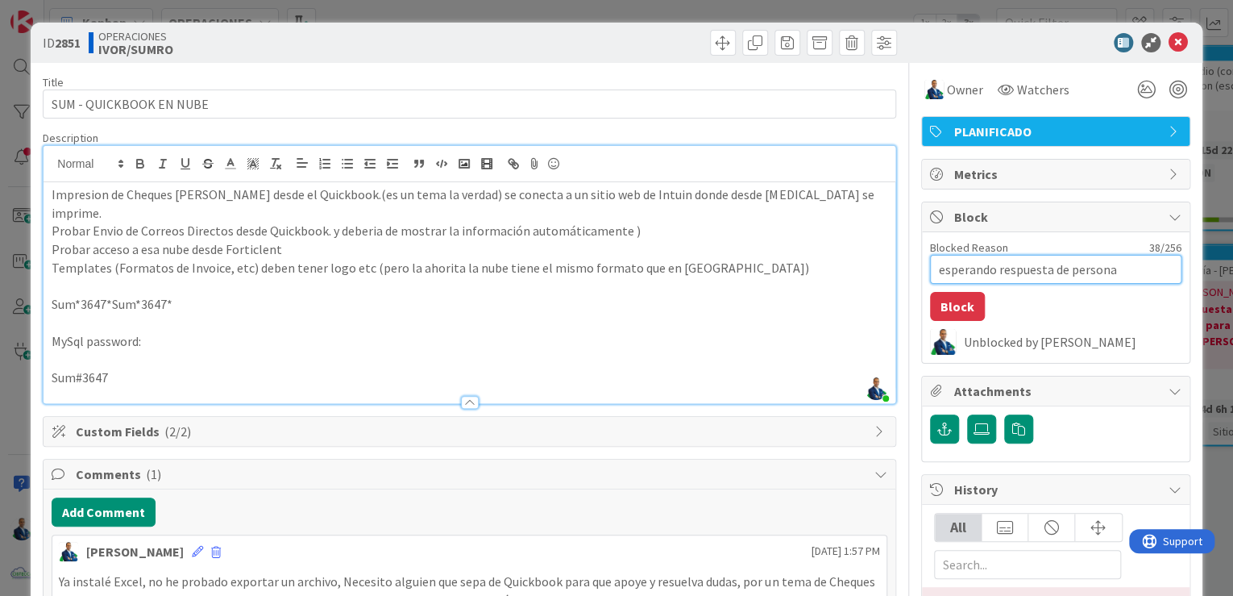
type textarea "esperando respuesta de persona [PERSON_NAME]"
type textarea "x"
type textarea "esperando respuesta de persona [PERSON_NAME] e"
type textarea "x"
type textarea "esperando respuesta de persona [PERSON_NAME] en"
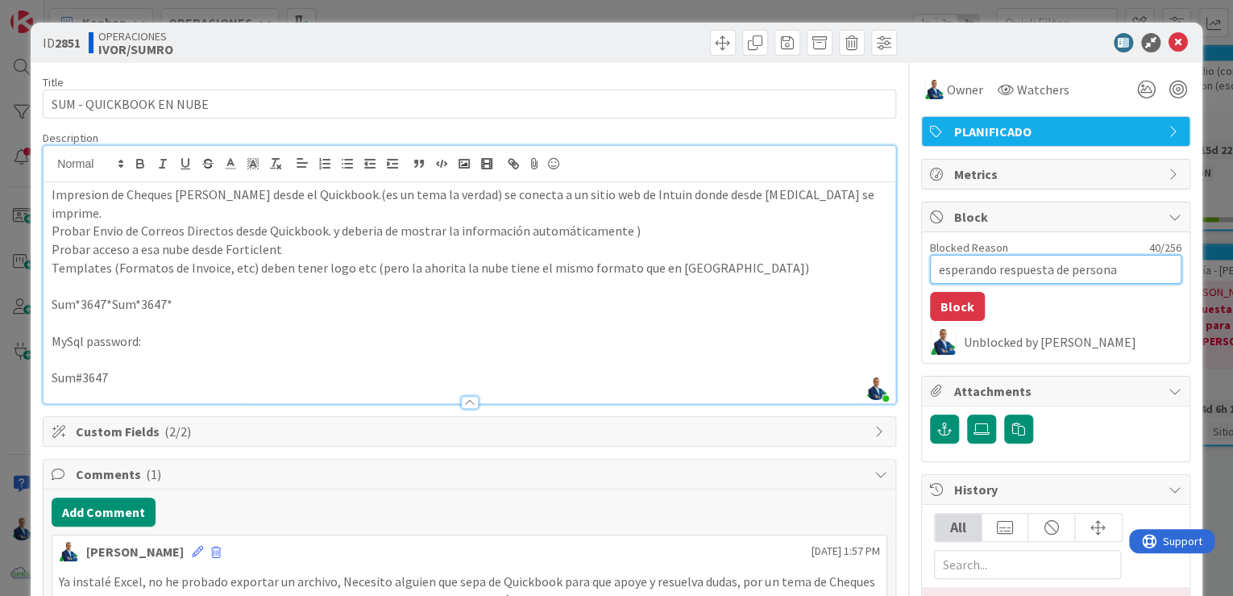
type textarea "x"
type textarea "esperando respuesta de persona [PERSON_NAME] en"
type textarea "x"
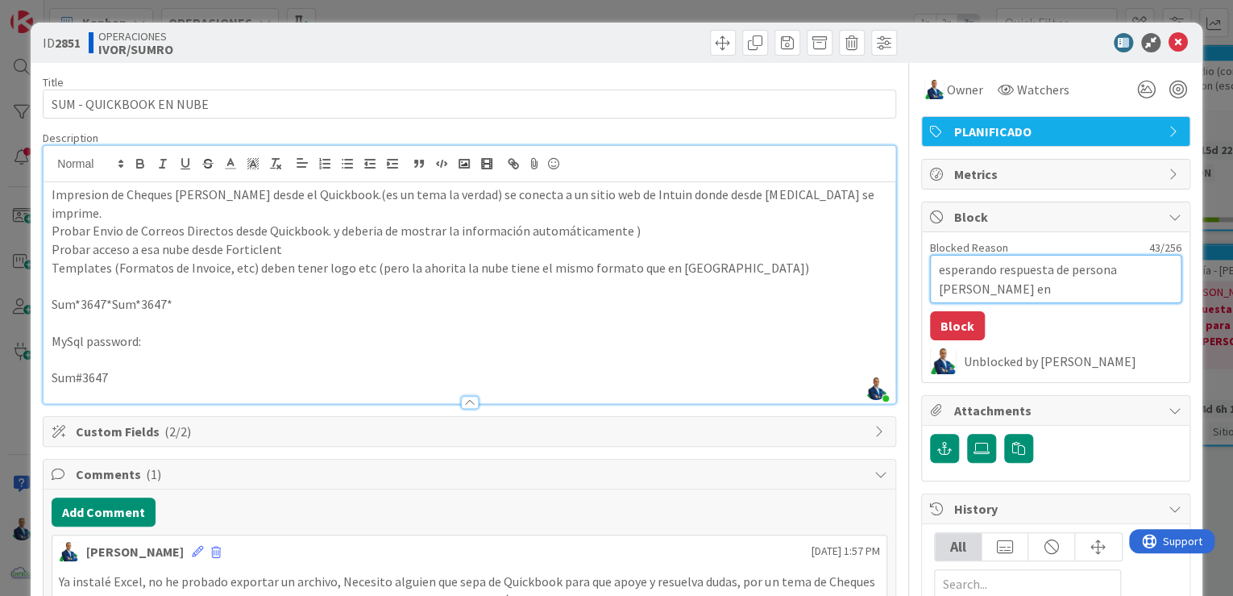
type textarea "esperando respuesta de persona [PERSON_NAME] en E"
type textarea "x"
type textarea "esperando respuesta de persona [PERSON_NAME] en EE"
type textarea "x"
type textarea "esperando respuesta de persona [PERSON_NAME] en EEU"
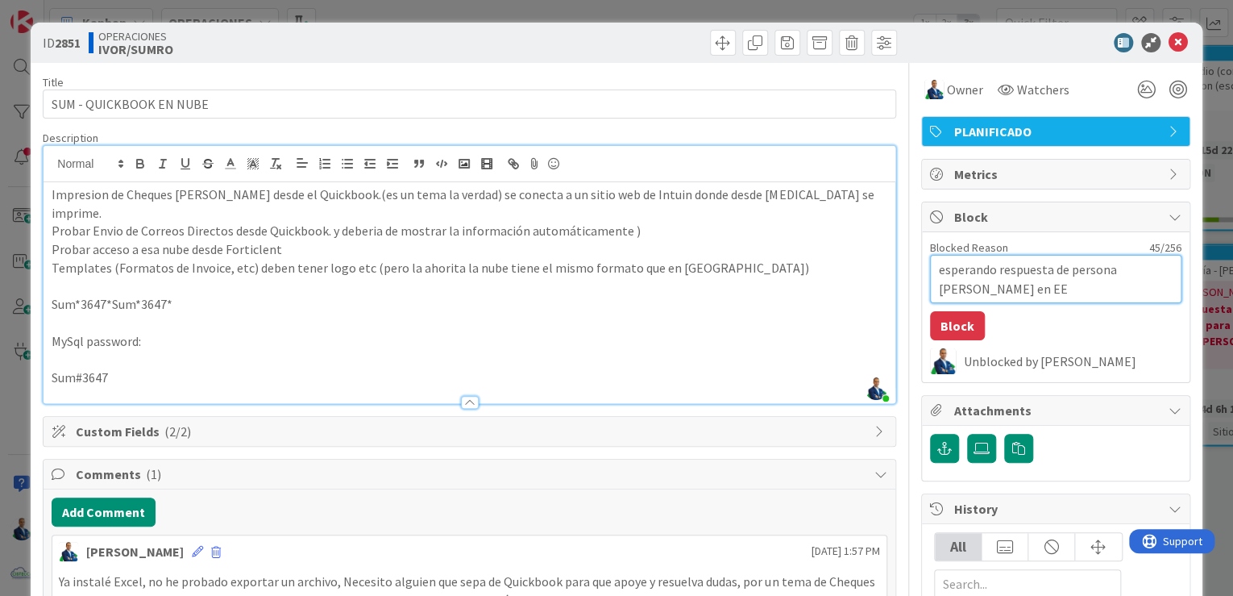
type textarea "x"
type textarea "esperando respuesta de persona [PERSON_NAME] en [GEOGRAPHIC_DATA]"
type textarea "x"
type textarea "esperando respuesta de persona [PERSON_NAME] en [GEOGRAPHIC_DATA]"
type textarea "x"
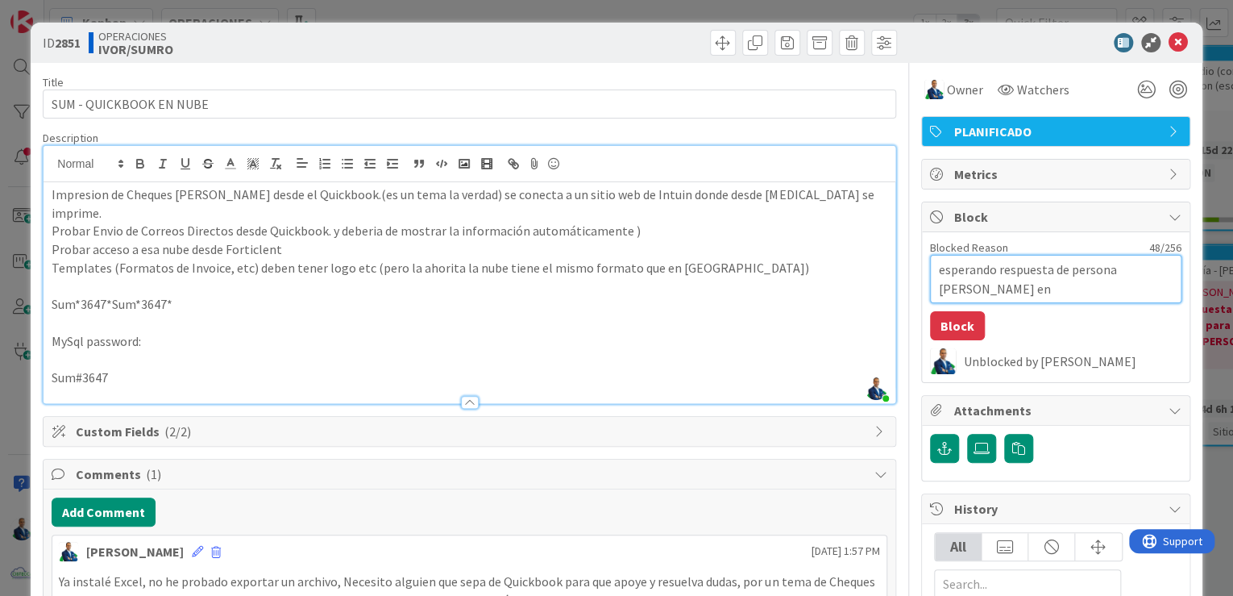
type textarea "esperando respuesta de persona [PERSON_NAME] en [GEOGRAPHIC_DATA] ("
type textarea "x"
type textarea "esperando respuesta de persona [PERSON_NAME] en EEUU (p"
type textarea "x"
type textarea "esperando respuesta de persona [PERSON_NAME] en EEUU (po"
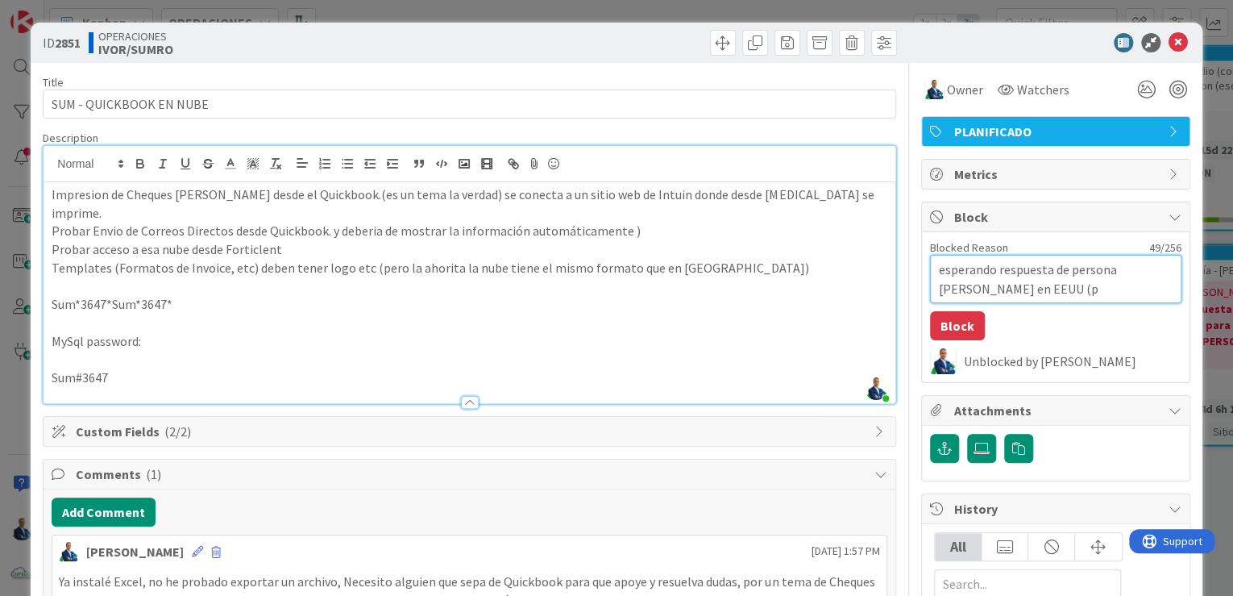
type textarea "x"
type textarea "esperando respuesta de persona [PERSON_NAME] en [GEOGRAPHIC_DATA] (por"
type textarea "x"
type textarea "esperando respuesta de persona [PERSON_NAME] en [GEOGRAPHIC_DATA] (por"
type textarea "x"
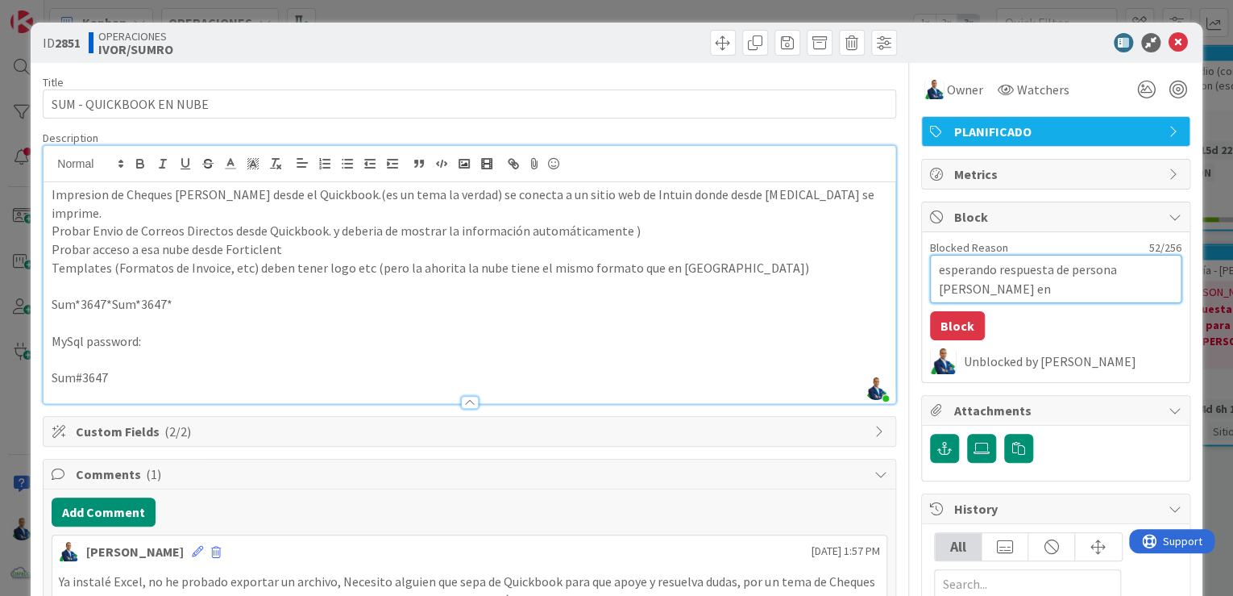
type textarea "esperando respuesta de persona [PERSON_NAME] en EEUU (por m"
type textarea "x"
type textarea "esperando respuesta de persona [PERSON_NAME] en [GEOGRAPHIC_DATA] (por me"
type textarea "x"
type textarea "esperando respuesta de persona [PERSON_NAME] en [GEOGRAPHIC_DATA] (por med"
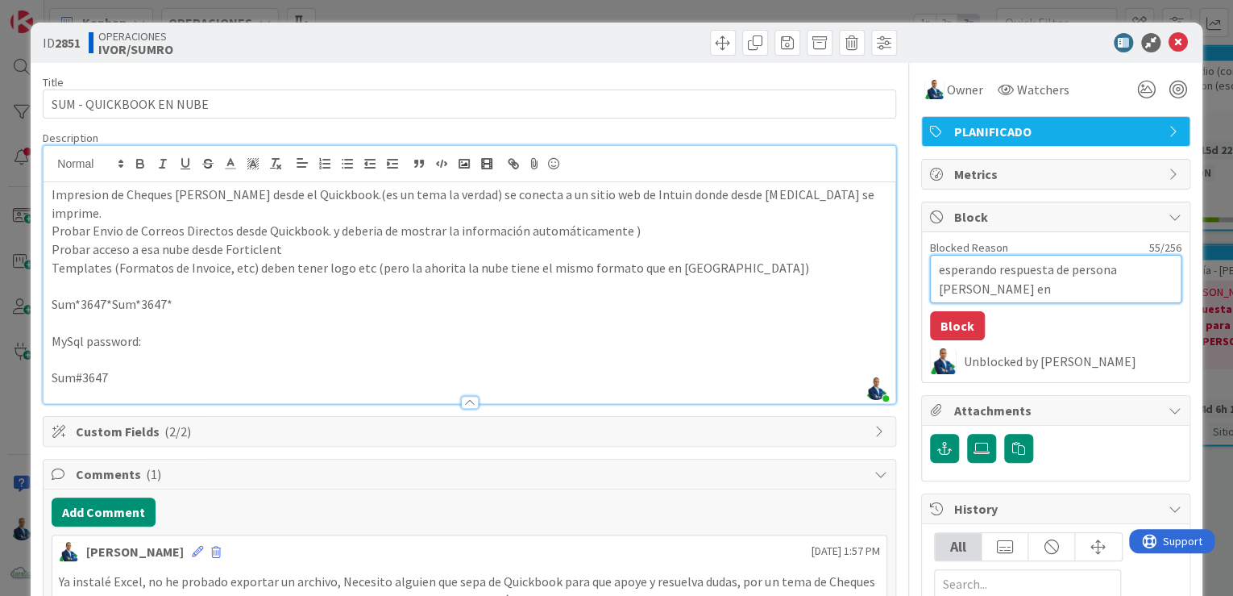
type textarea "x"
type textarea "esperando respuesta de persona [PERSON_NAME] en EEUU (por medi"
type textarea "x"
type textarea "esperando respuesta de persona [PERSON_NAME] en [GEOGRAPHIC_DATA] (por medio"
type textarea "x"
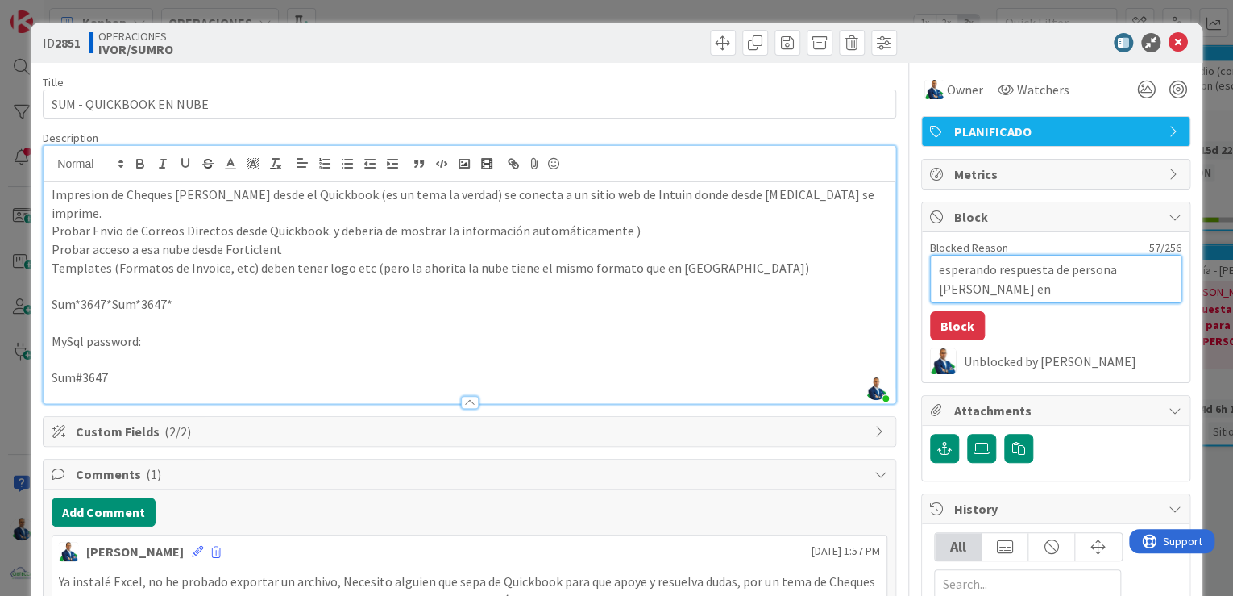
type textarea "esperando respuesta de persona [PERSON_NAME] en [GEOGRAPHIC_DATA] (por medio"
type textarea "x"
type textarea "esperando respuesta de persona [PERSON_NAME] en [GEOGRAPHIC_DATA] (por medio d"
type textarea "x"
type textarea "esperando respuesta de persona [PERSON_NAME] en [GEOGRAPHIC_DATA] (por medio de"
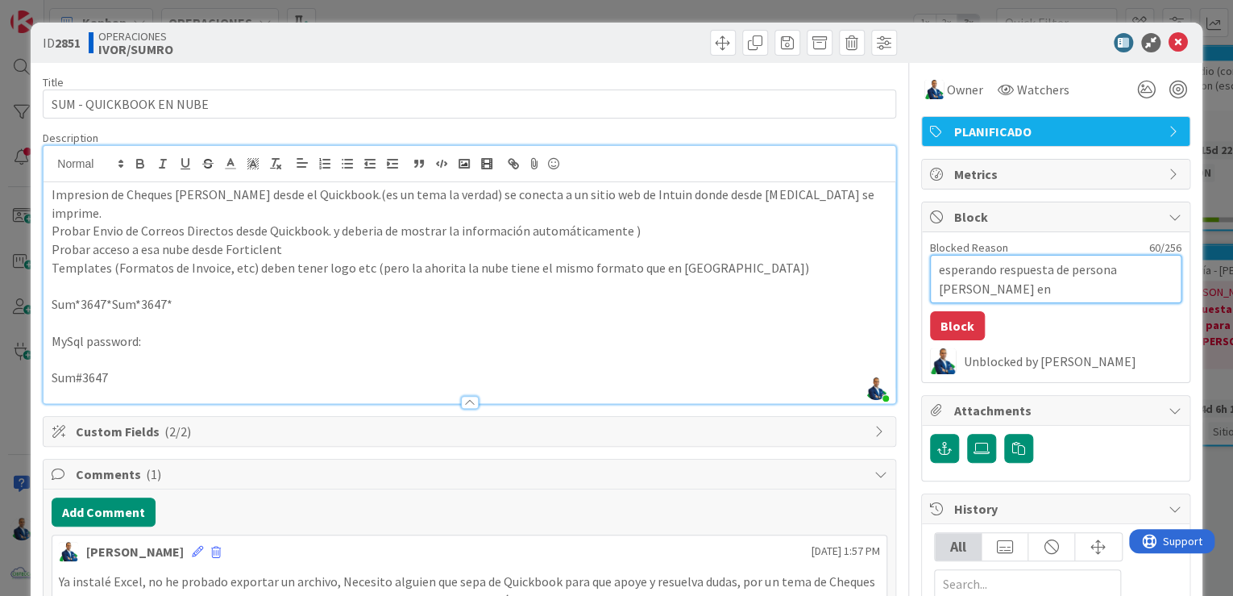
type textarea "x"
type textarea "esperando respuesta de persona [PERSON_NAME] en [GEOGRAPHIC_DATA] (por medio de"
type textarea "x"
type textarea "esperando respuesta de persona [PERSON_NAME] en [GEOGRAPHIC_DATA] (por medio de…"
type textarea "x"
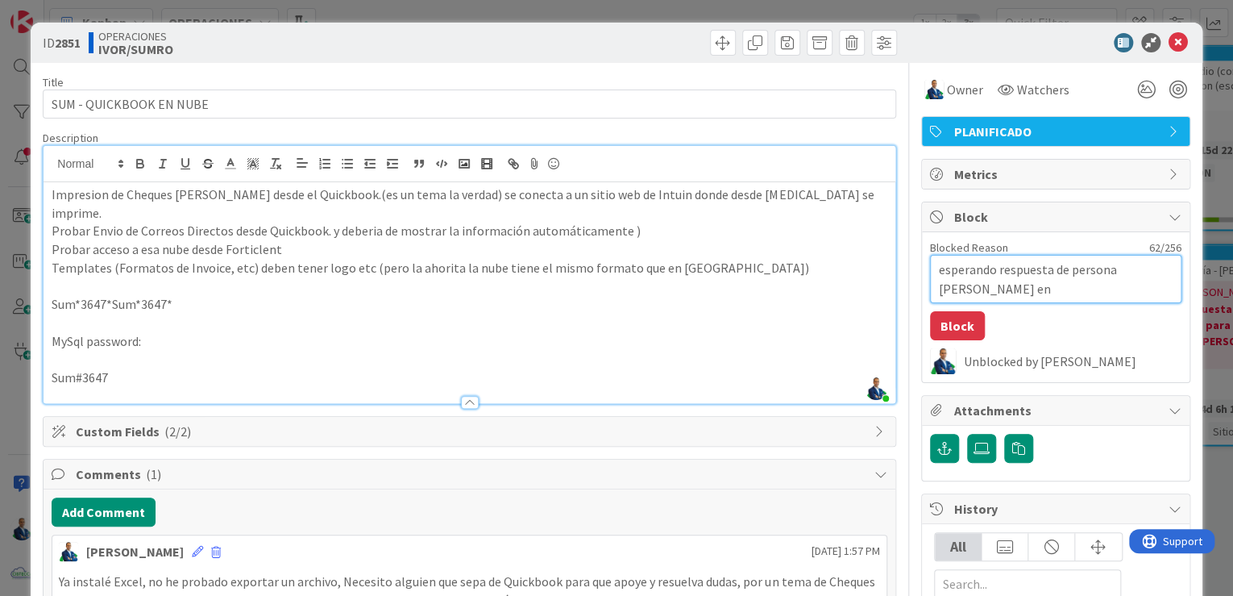
type textarea "esperando respuesta de persona [PERSON_NAME] en [GEOGRAPHIC_DATA] (por medio de…"
type textarea "x"
type textarea "esperando respuesta de persona [PERSON_NAME] en [GEOGRAPHIC_DATA] (por medio de…"
type textarea "x"
type textarea "esperando respuesta de persona [PERSON_NAME] en [GEOGRAPHIC_DATA] (por medio de…"
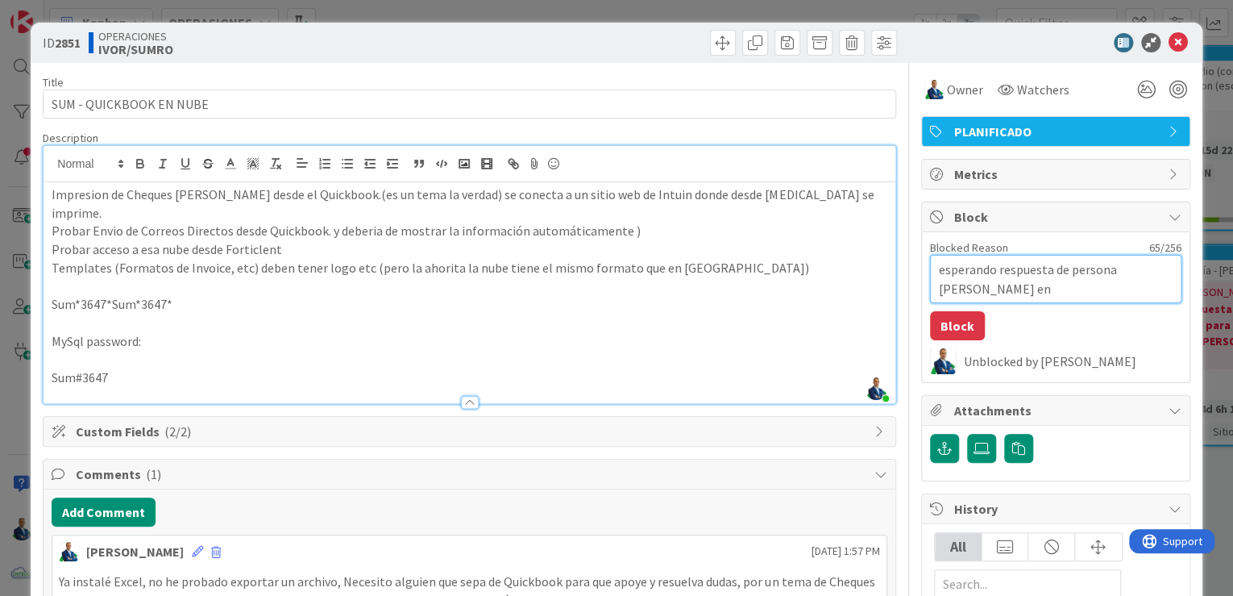
type textarea "x"
type textarea "esperando respuesta de persona [PERSON_NAME] en [GEOGRAPHIC_DATA] (por medio de…"
type textarea "x"
type textarea "esperando respuesta de persona [PERSON_NAME] en [GEOGRAPHIC_DATA] (por medio de…"
type textarea "x"
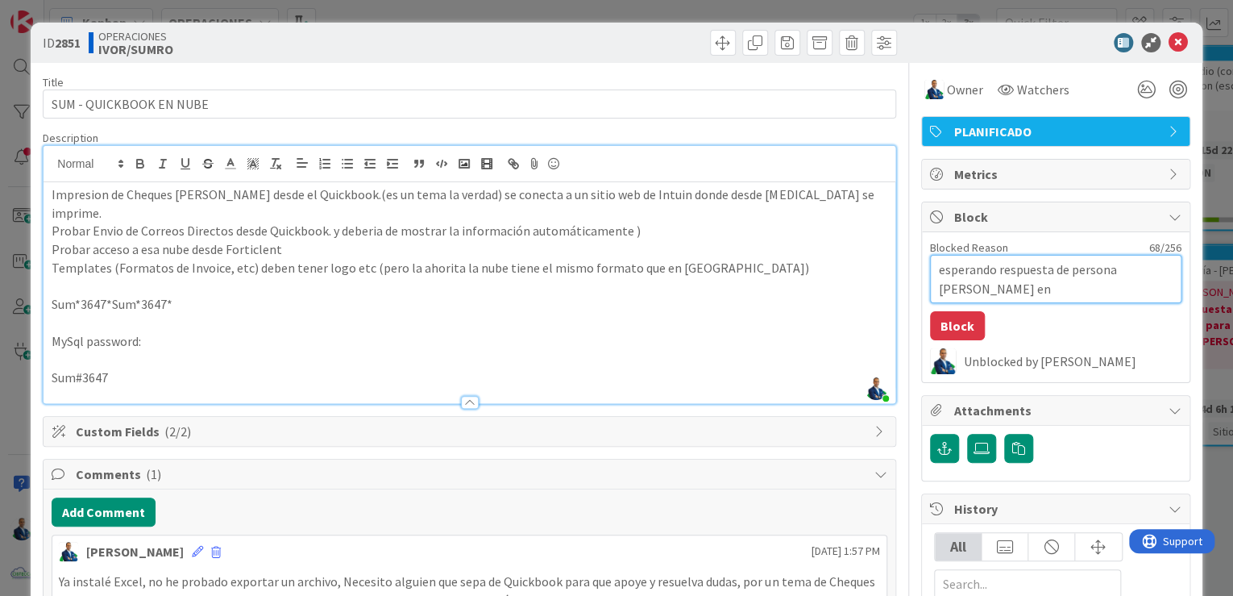
type textarea "esperando respuesta de persona [PERSON_NAME] en [GEOGRAPHIC_DATA] (por medio de…"
type textarea "x"
type textarea "esperando respuesta de persona [PERSON_NAME] en [GEOGRAPHIC_DATA] (por medio de…"
type textarea "x"
type textarea "esperando respuesta de persona [PERSON_NAME] en [GEOGRAPHIC_DATA] (por medio de…"
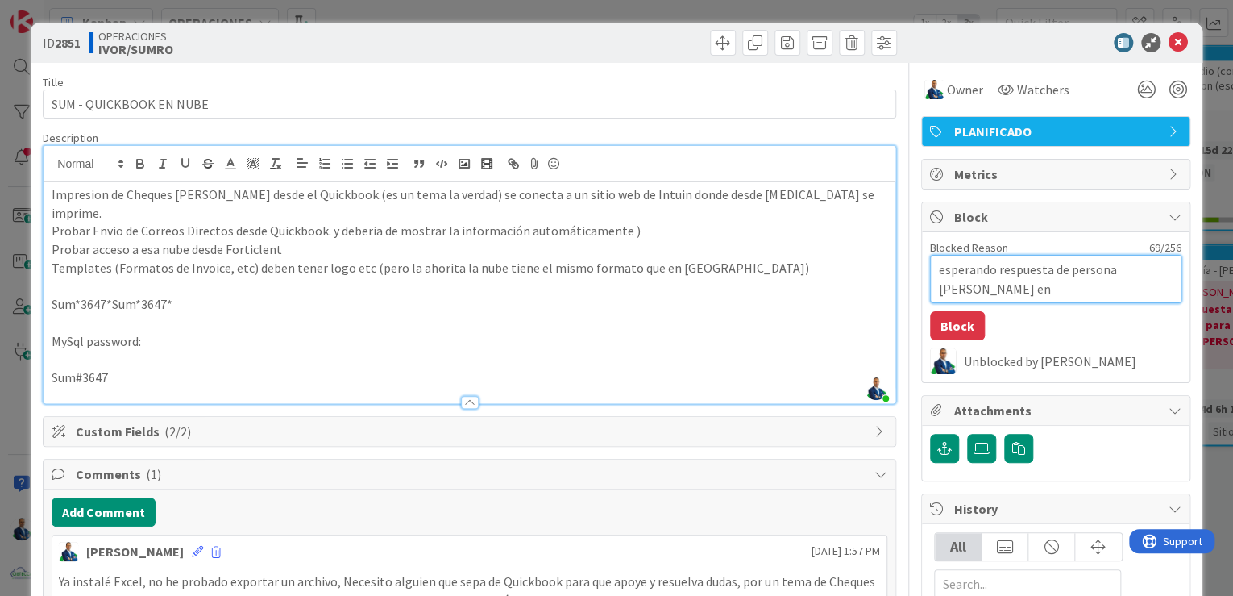
type textarea "x"
type textarea "esperando respuesta de persona [PERSON_NAME] en [GEOGRAPHIC_DATA] (por medio de…"
type textarea "x"
type textarea "esperando respuesta de persona [PERSON_NAME] en [GEOGRAPHIC_DATA] (por medio de…"
type textarea "x"
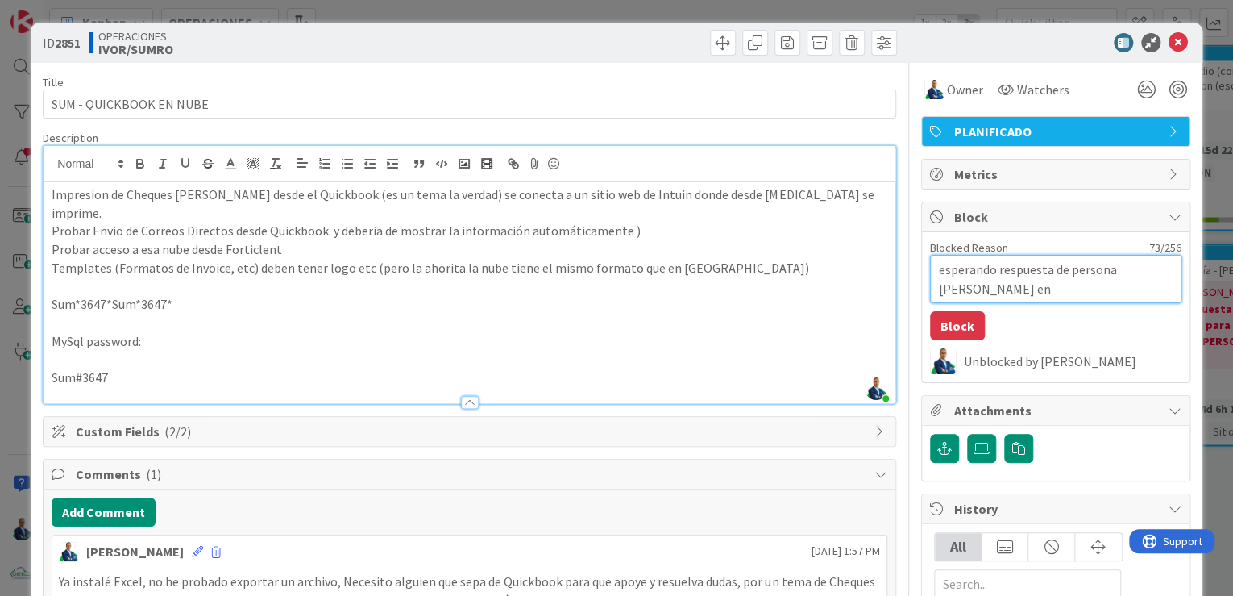
type textarea "esperando respuesta de persona [PERSON_NAME] en [GEOGRAPHIC_DATA] (por medio de…"
type textarea "x"
type textarea "esperando respuesta de persona [PERSON_NAME] en [GEOGRAPHIC_DATA] (por medio de…"
type textarea "x"
type textarea "esperando respuesta de persona [PERSON_NAME] en [GEOGRAPHIC_DATA] (por medio de…"
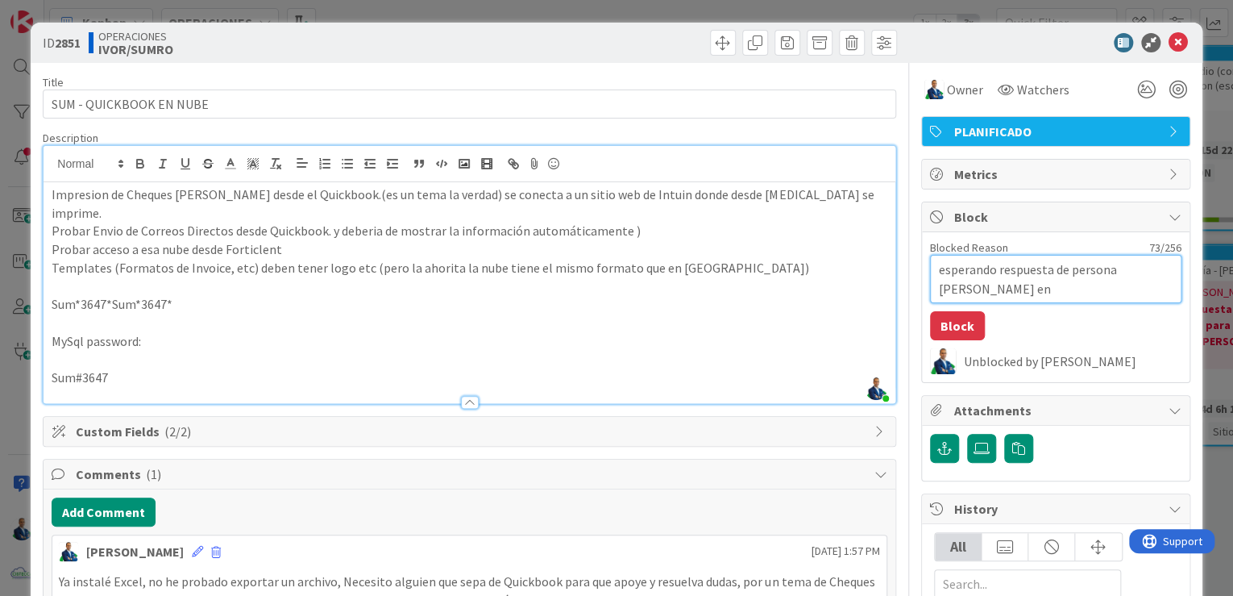
type textarea "x"
type textarea "esperando respuesta de persona [PERSON_NAME] en [GEOGRAPHIC_DATA] (por medio de…"
type textarea "x"
type textarea "esperando respuesta de persona [PERSON_NAME] en [GEOGRAPHIC_DATA] (por medio de…"
type textarea "x"
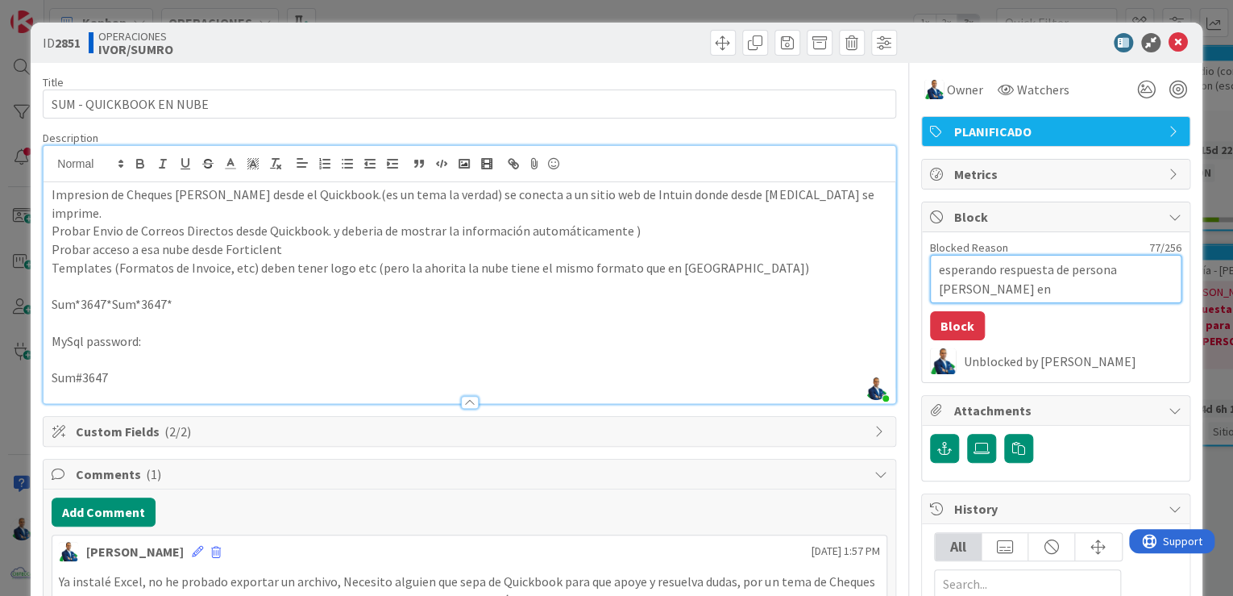
type textarea "esperando respuesta de persona [PERSON_NAME] en [GEOGRAPHIC_DATA] (por medio de…"
type textarea "x"
type textarea "esperando respuesta de persona [PERSON_NAME] en [GEOGRAPHIC_DATA] (por medio de…"
type textarea "x"
type textarea "esperando respuesta de persona [PERSON_NAME] en [GEOGRAPHIC_DATA] (por medio de…"
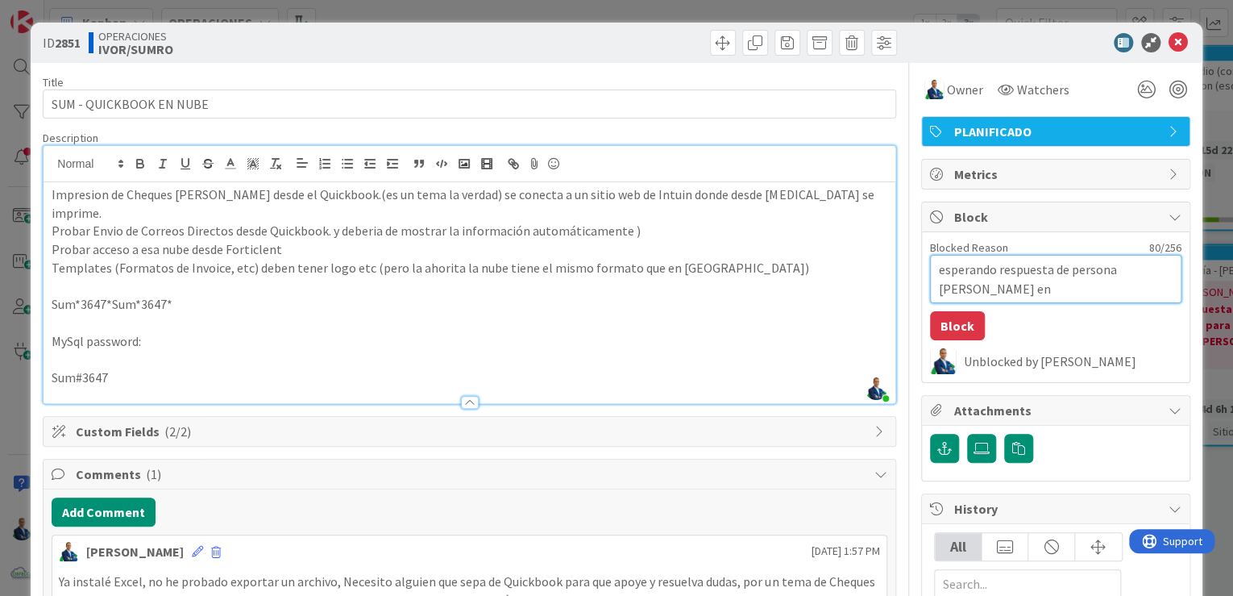
type textarea "x"
type textarea "esperando respuesta de persona [PERSON_NAME] en [GEOGRAPHIC_DATA] (por medio de…"
type textarea "x"
type textarea "esperando respuesta de persona [PERSON_NAME] en [GEOGRAPHIC_DATA] (por medio de…"
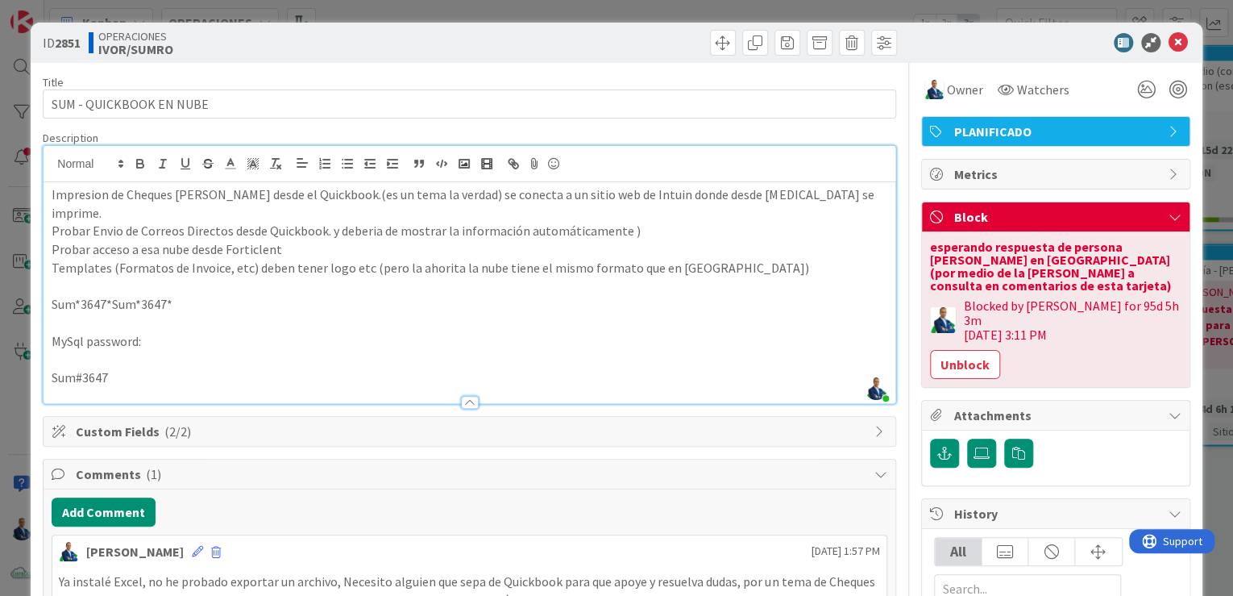
click at [123, 467] on div "Comments ( 1 )" at bounding box center [470, 474] width 852 height 30
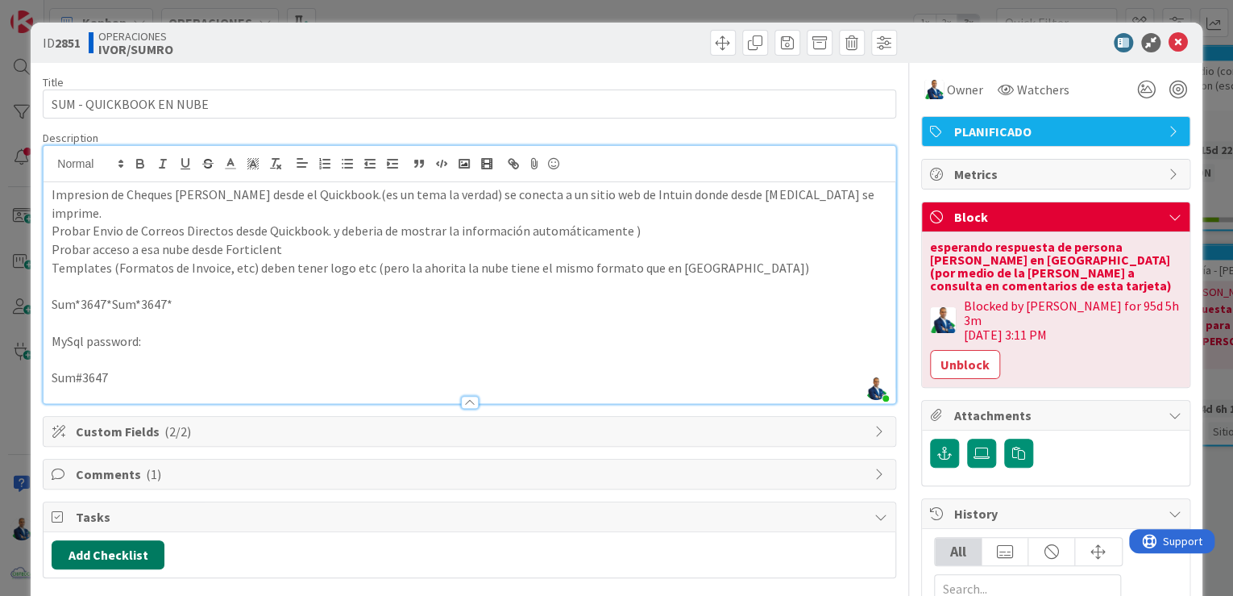
click at [118, 540] on button "Add Checklist" at bounding box center [108, 554] width 113 height 29
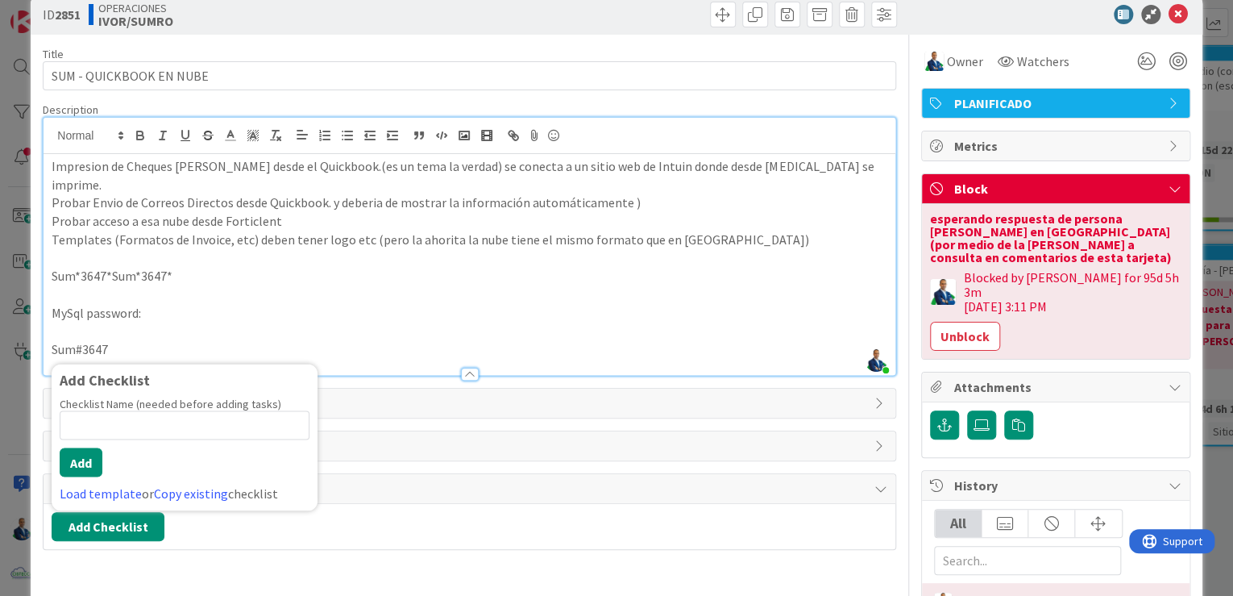
click at [419, 393] on span "Custom Fields ( 2/2 )" at bounding box center [471, 402] width 791 height 19
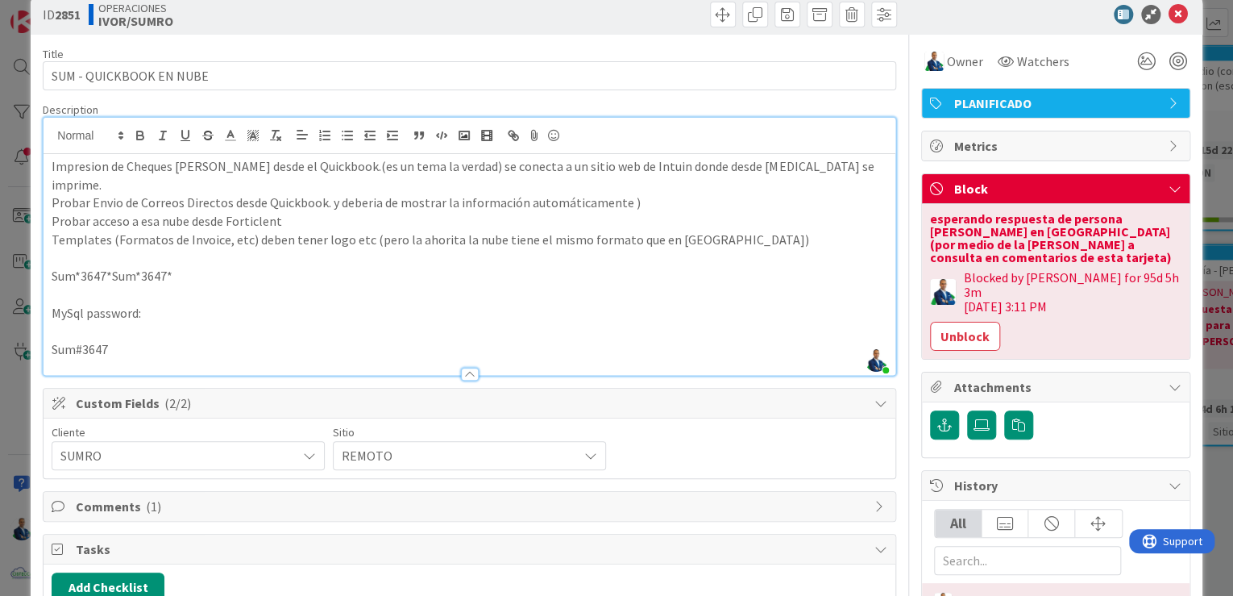
click at [137, 497] on span "Comments ( 1 )" at bounding box center [471, 506] width 791 height 19
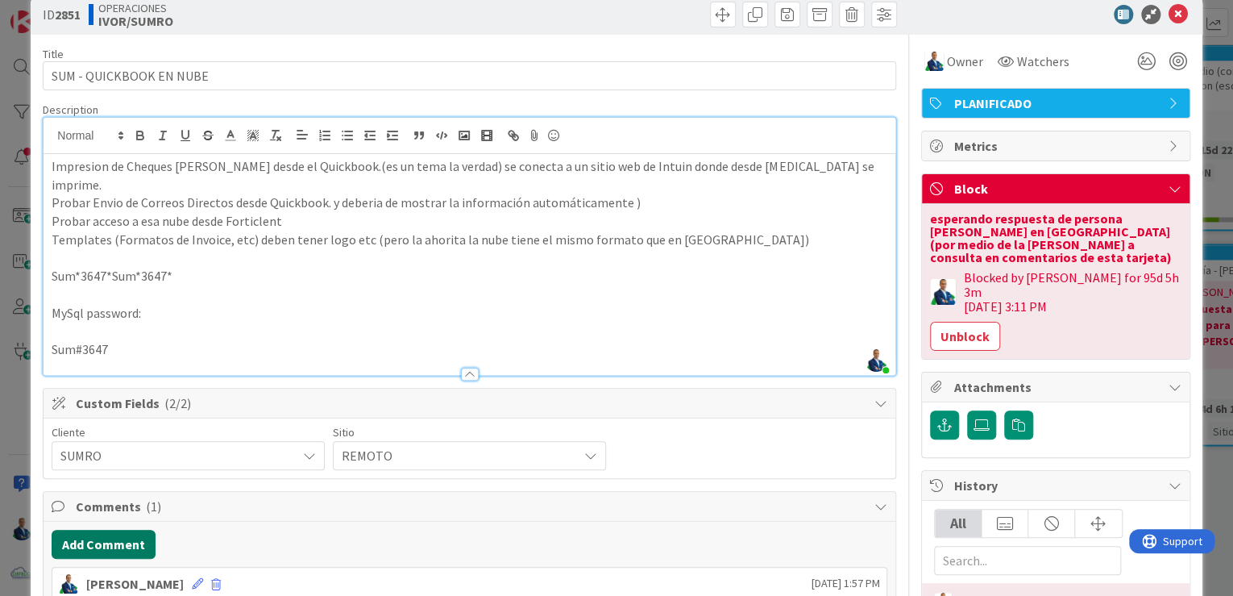
click at [135, 530] on button "Add Comment" at bounding box center [104, 544] width 104 height 29
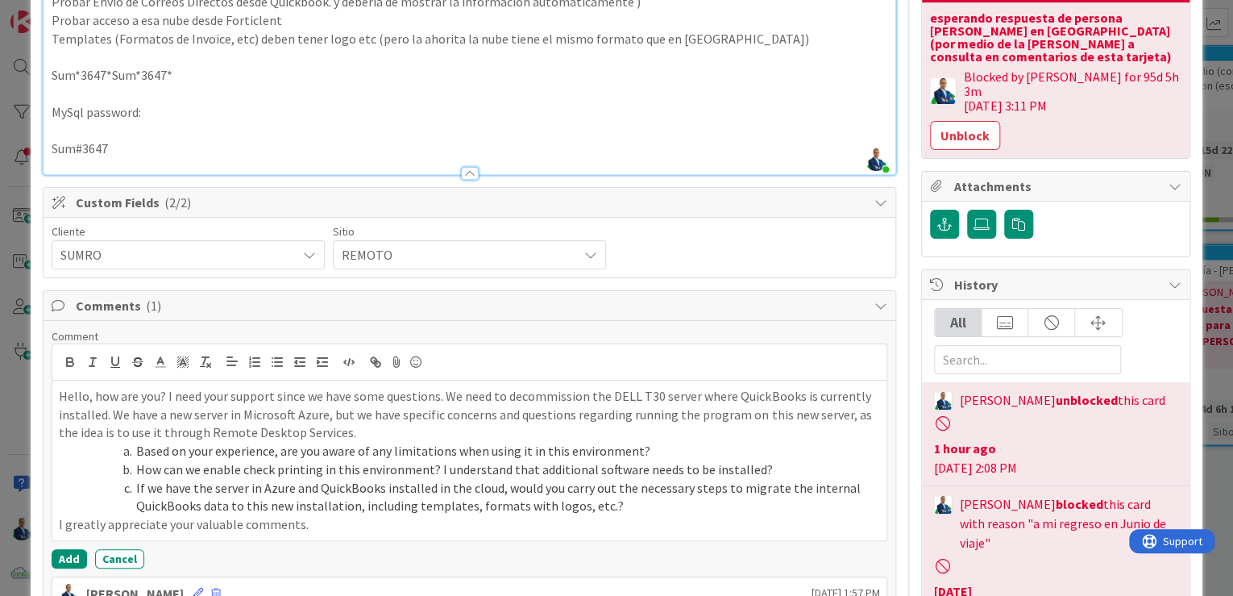
scroll to position [338, 0]
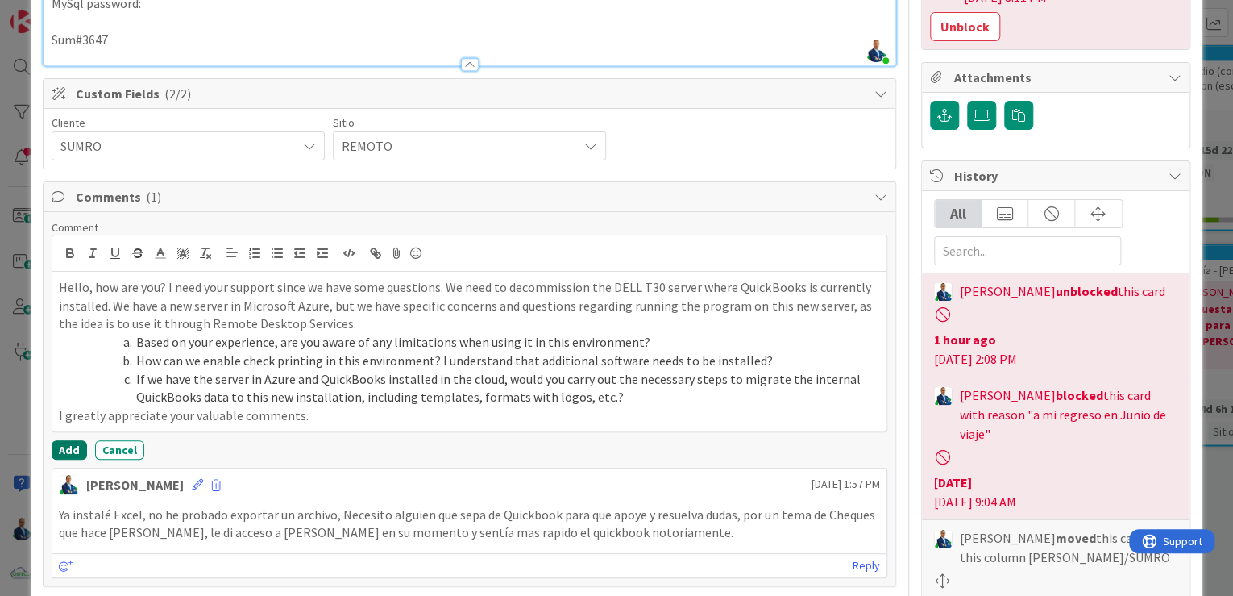
click at [59, 440] on button "Add" at bounding box center [69, 449] width 35 height 19
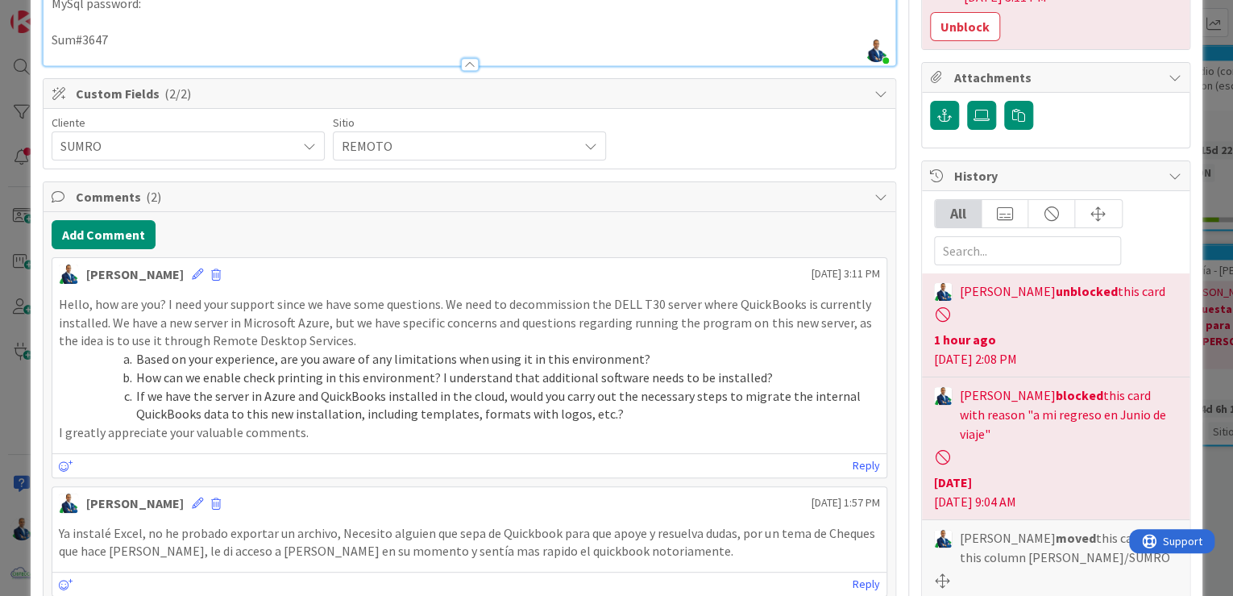
click at [1208, 206] on div "ID 2851 OPERACIONES [PERSON_NAME]/SUMRO Title 23 / 128 SUM - QUICKBOOK EN NUBE …" at bounding box center [616, 298] width 1233 height 596
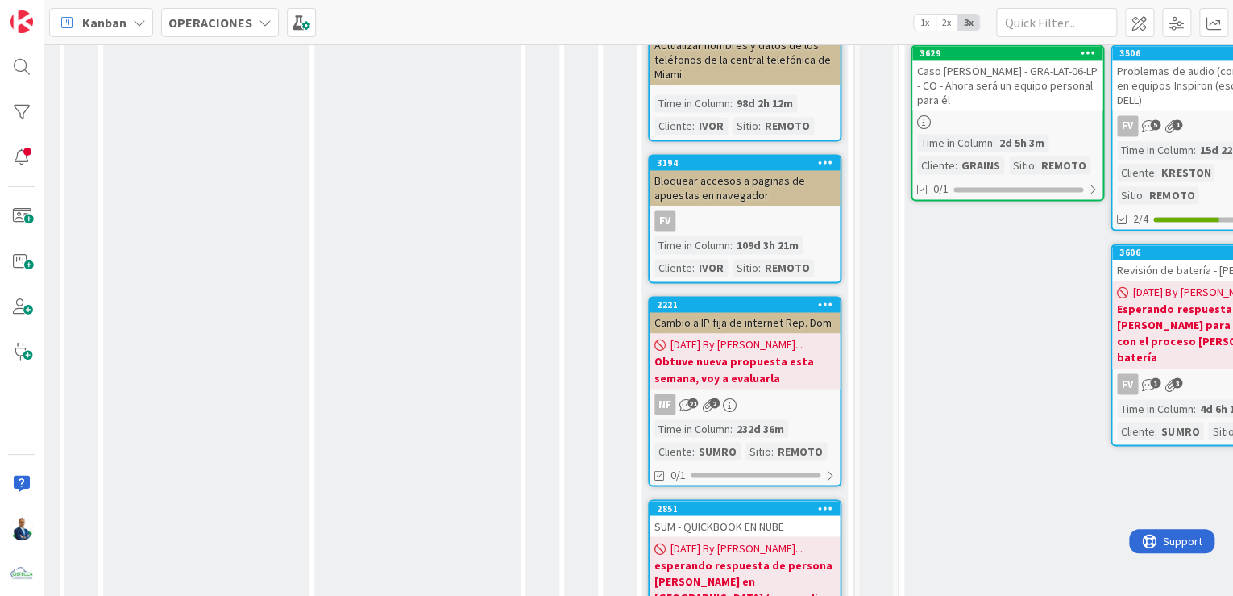
scroll to position [1231, 414]
